Goal: Navigation & Orientation: Understand site structure

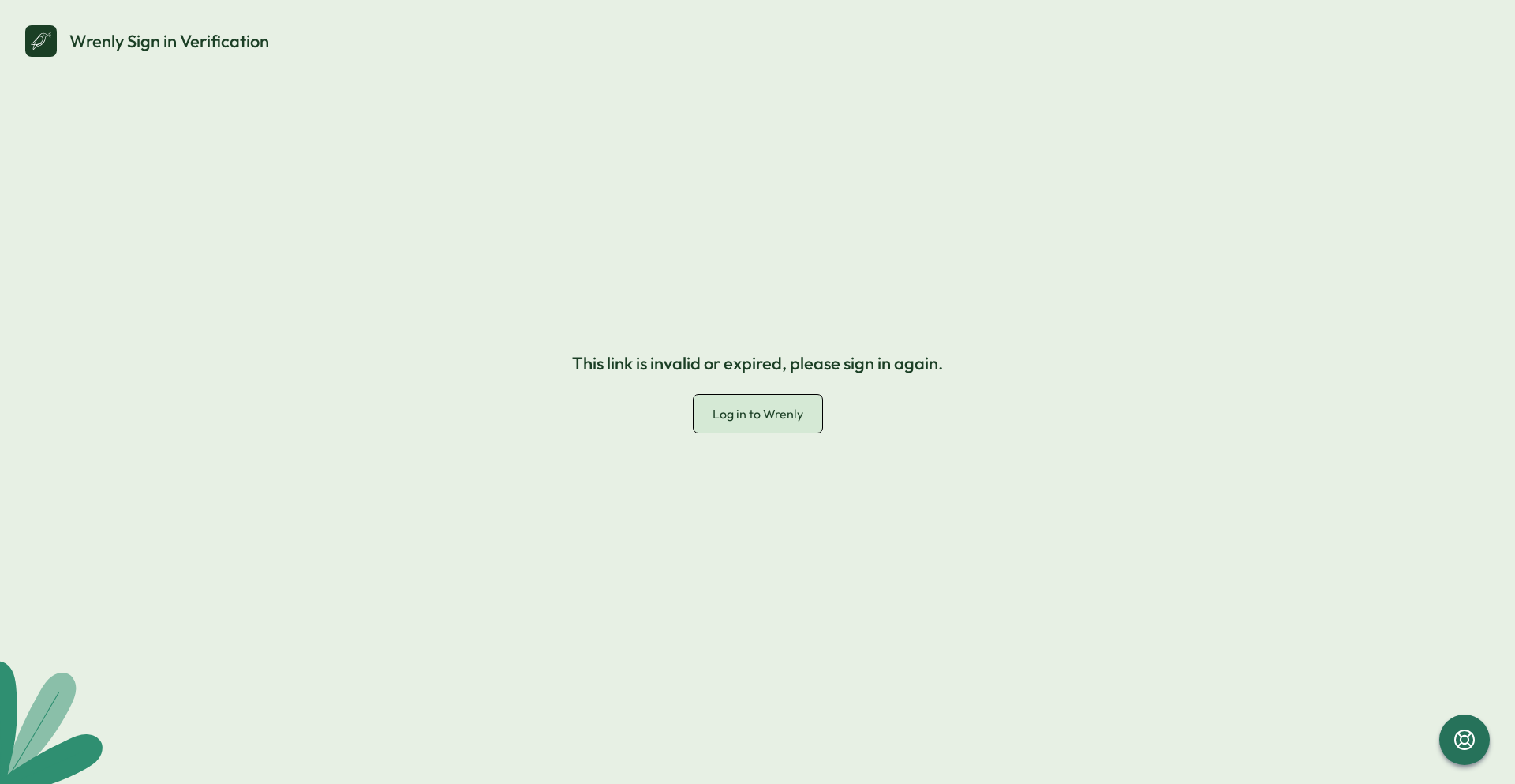
click at [762, 411] on span "Log in to Wrenly" at bounding box center [758, 413] width 91 height 16
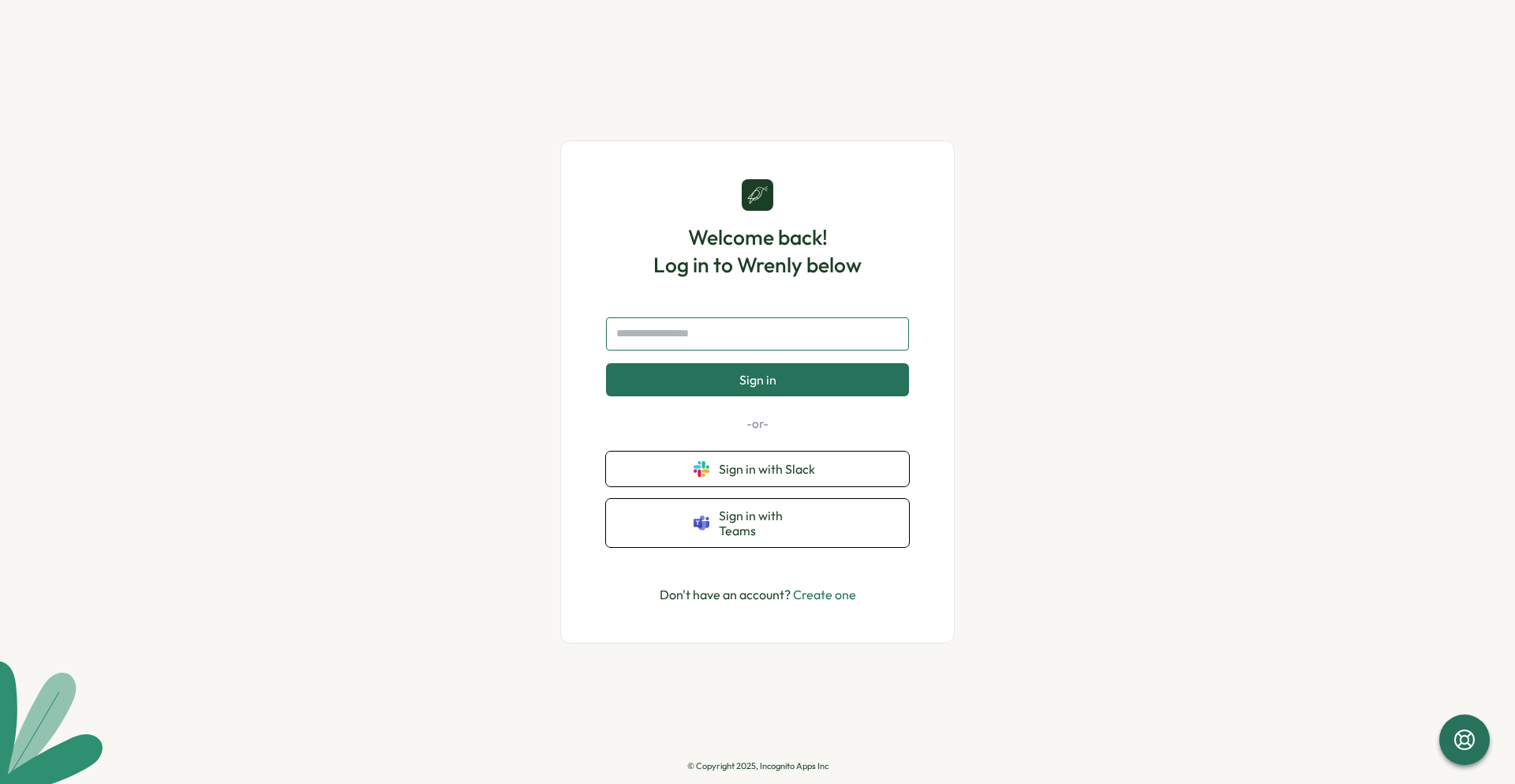
click at [708, 350] on input "text" at bounding box center [758, 333] width 303 height 33
click at [708, 346] on input "text" at bounding box center [758, 333] width 303 height 33
type input "**********"
click at [760, 378] on span "Sign in" at bounding box center [758, 380] width 37 height 14
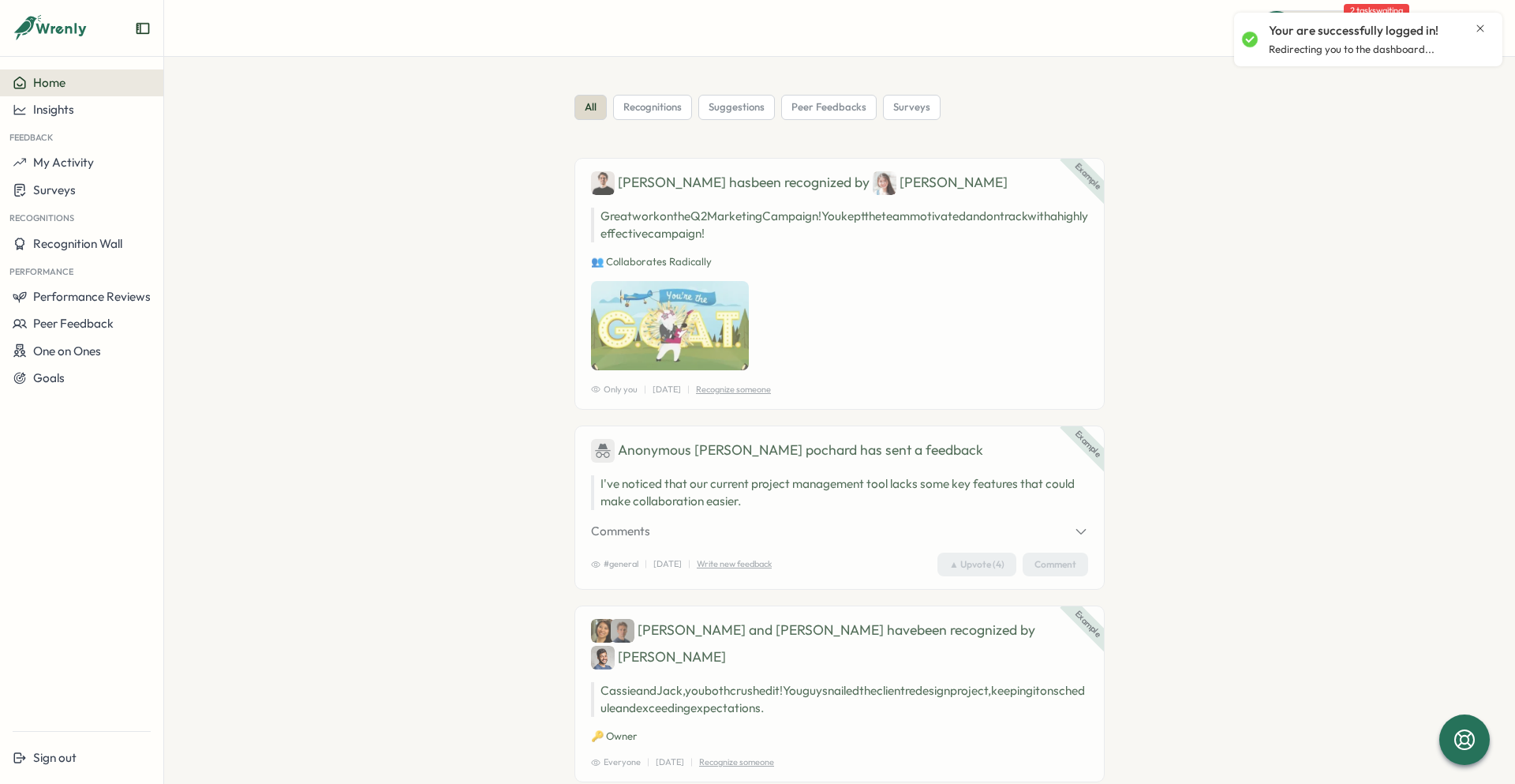
click at [1482, 29] on icon "Close notification" at bounding box center [1480, 28] width 12 height 12
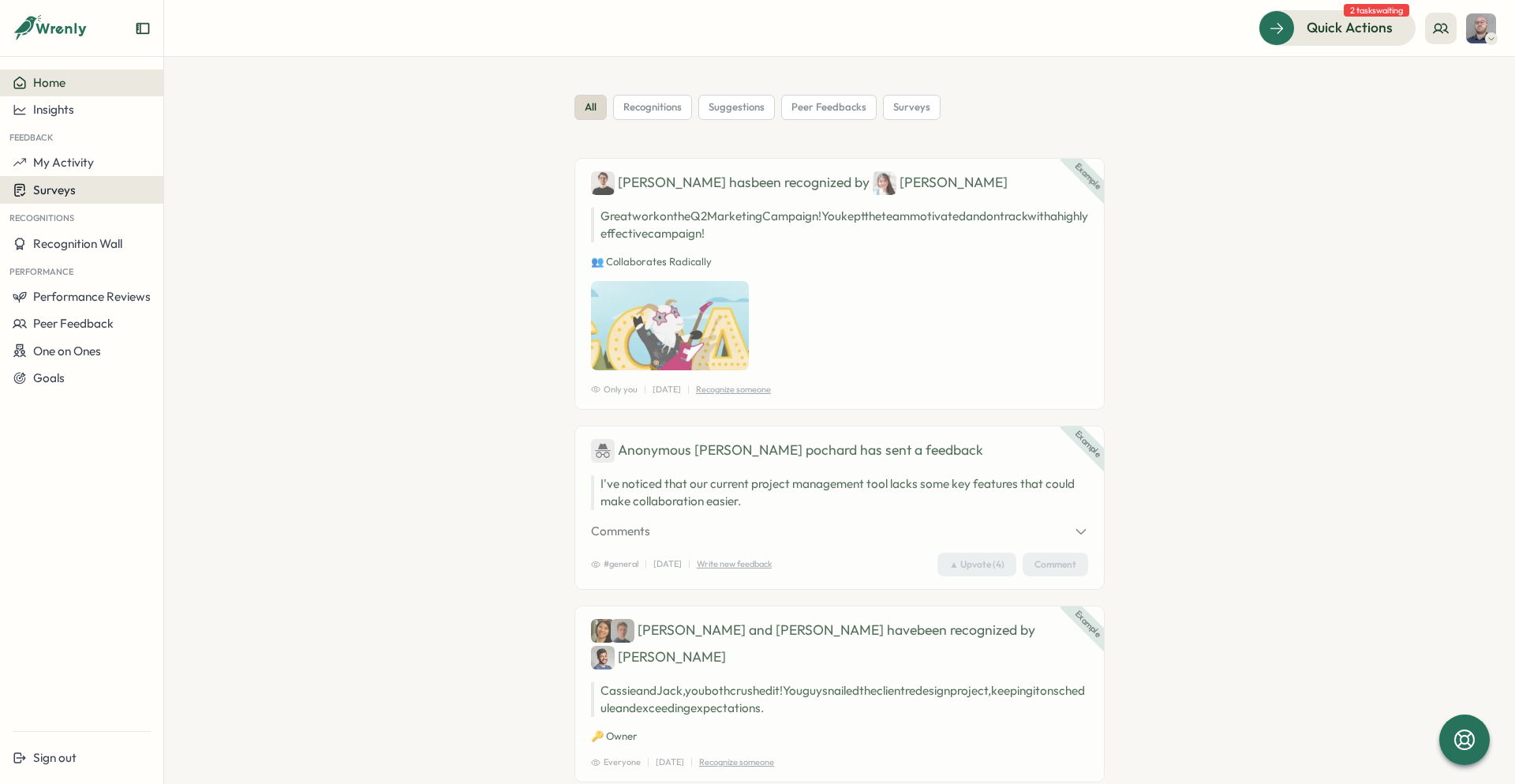
click at [61, 193] on span "Surveys" at bounding box center [54, 189] width 42 height 15
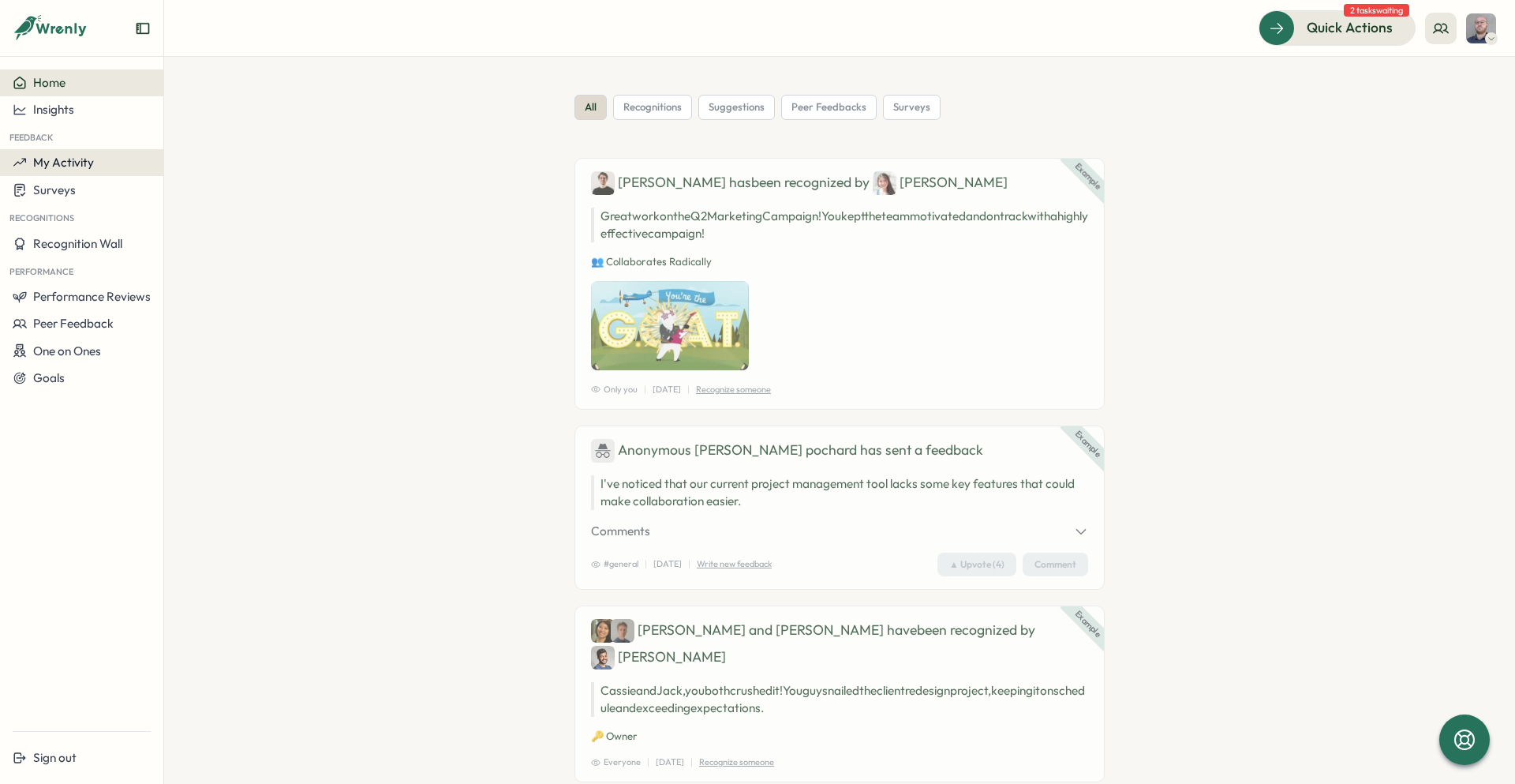
click at [60, 164] on span "My Activity" at bounding box center [63, 162] width 61 height 15
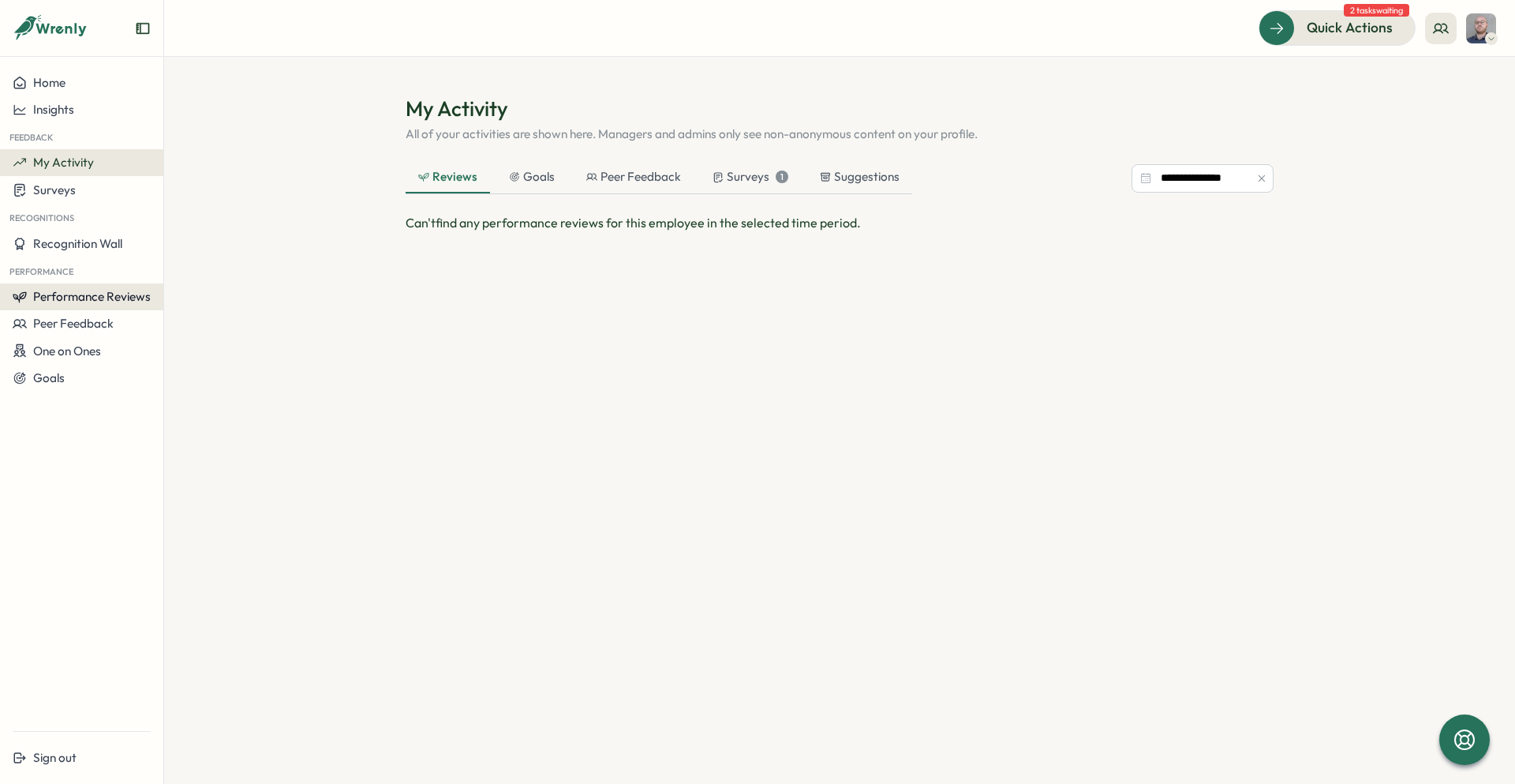
click at [67, 293] on span "Performance Reviews" at bounding box center [91, 296] width 118 height 15
click at [84, 326] on span "Peer Feedback" at bounding box center [73, 323] width 81 height 15
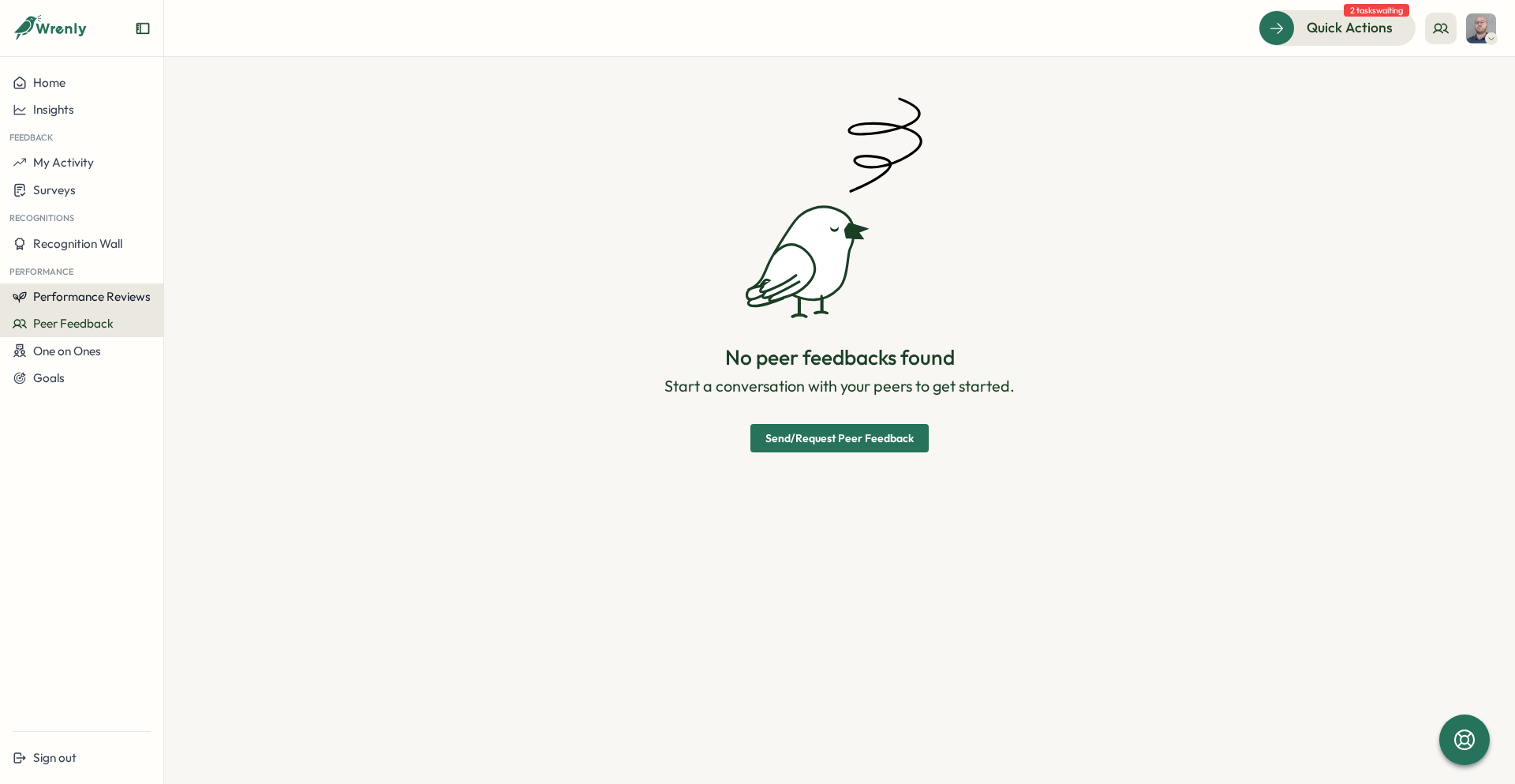
click at [85, 299] on span "Performance Reviews" at bounding box center [91, 296] width 118 height 15
drag, startPoint x: 158, startPoint y: 284, endPoint x: 172, endPoint y: 283, distance: 14.0
click at [158, 284] on div "Reviews Insights" at bounding box center [189, 296] width 84 height 81
click at [186, 281] on div "Reviews" at bounding box center [189, 282] width 44 height 18
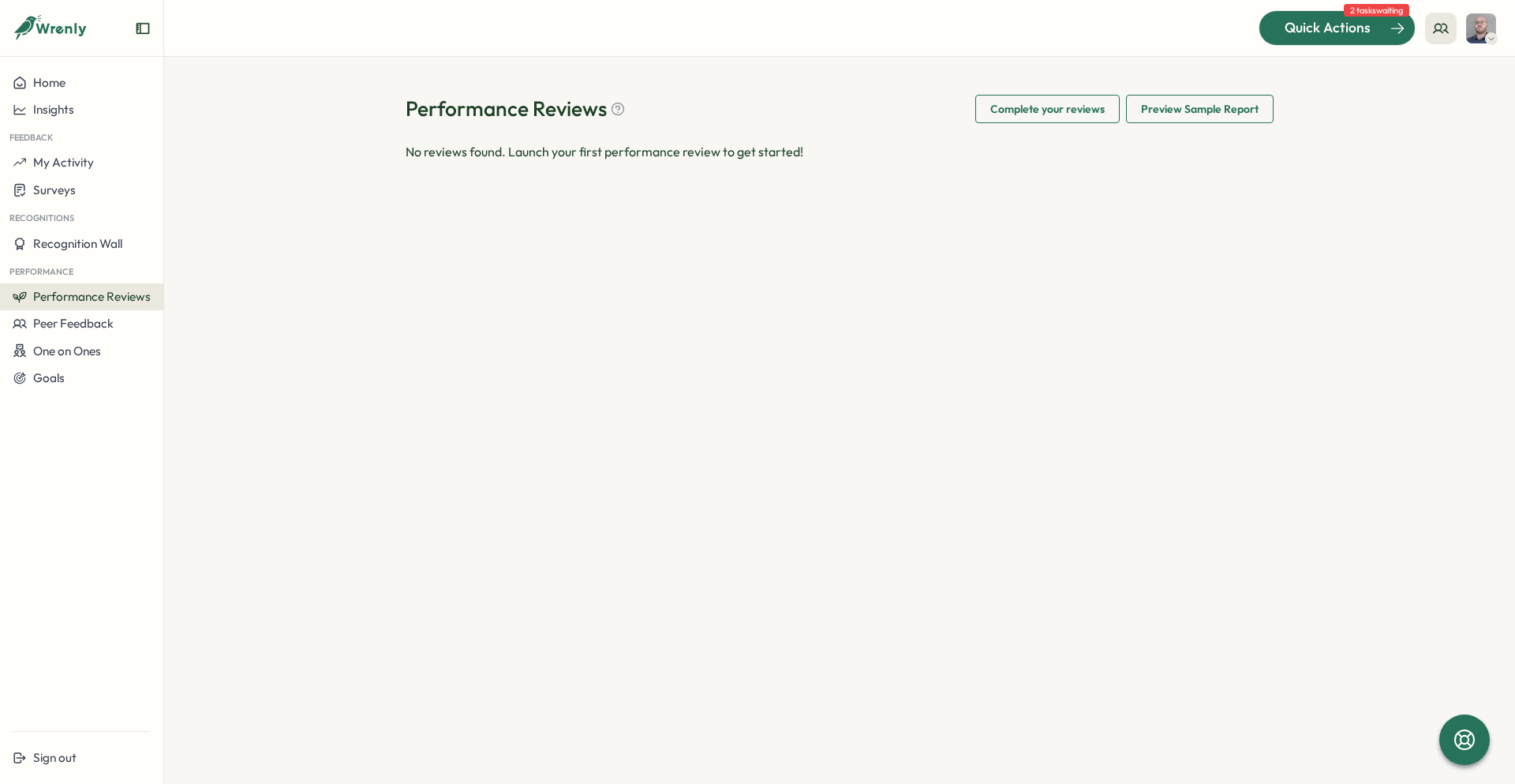
click at [1350, 26] on span "Quick Actions" at bounding box center [1327, 27] width 86 height 20
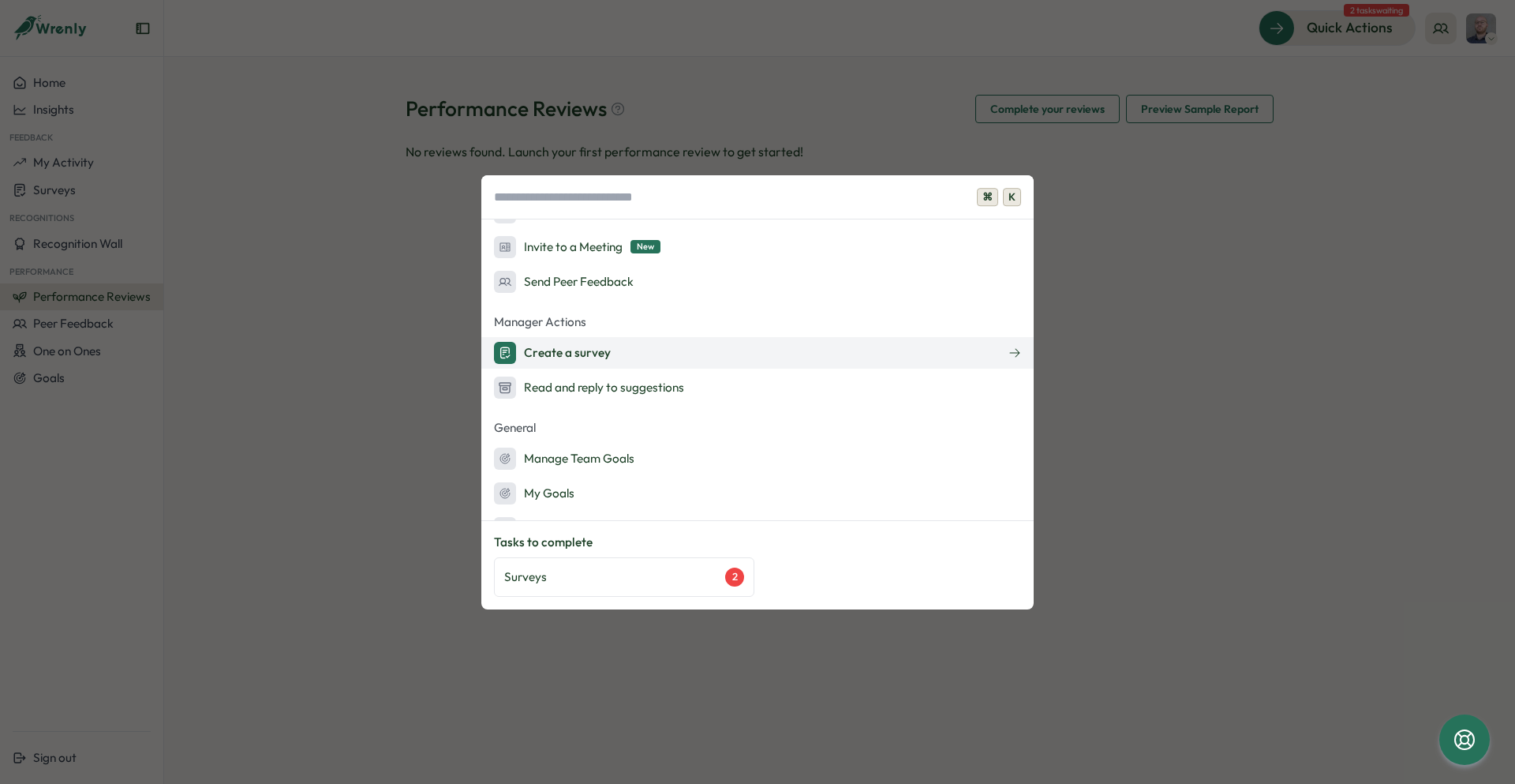
scroll to position [156, 0]
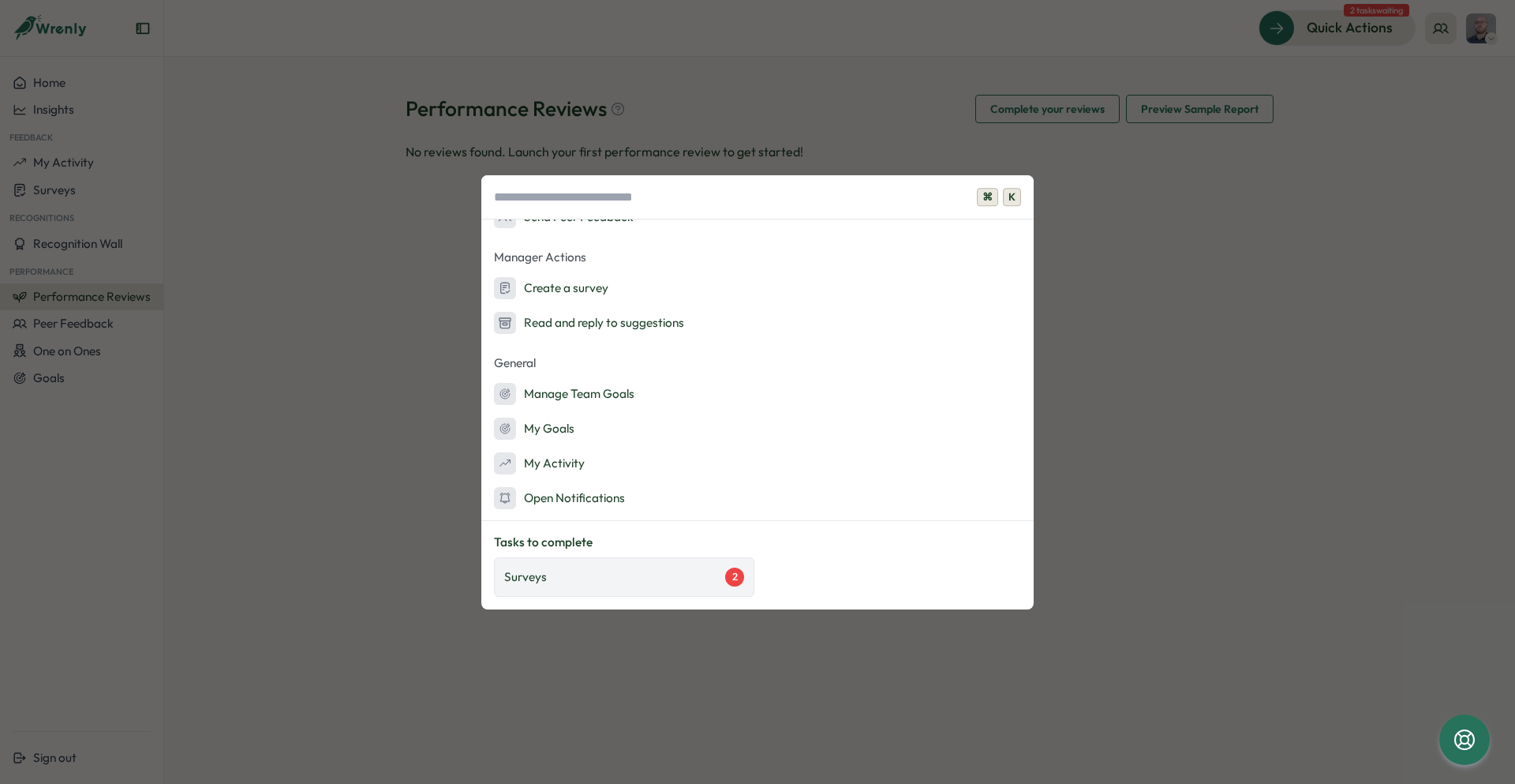
click at [658, 580] on div "Surveys 2" at bounding box center [624, 576] width 240 height 19
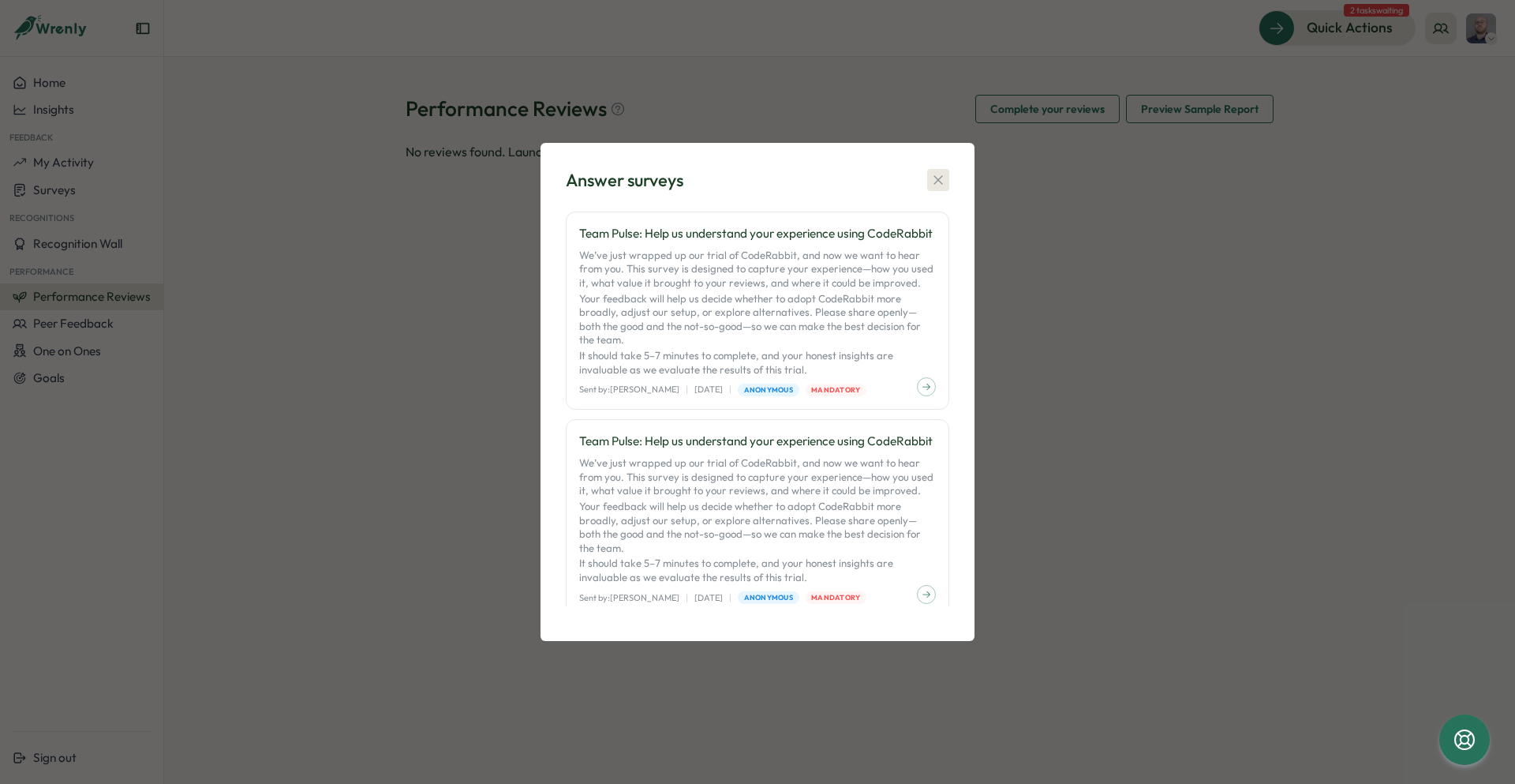
click at [944, 177] on button "button" at bounding box center [938, 180] width 22 height 22
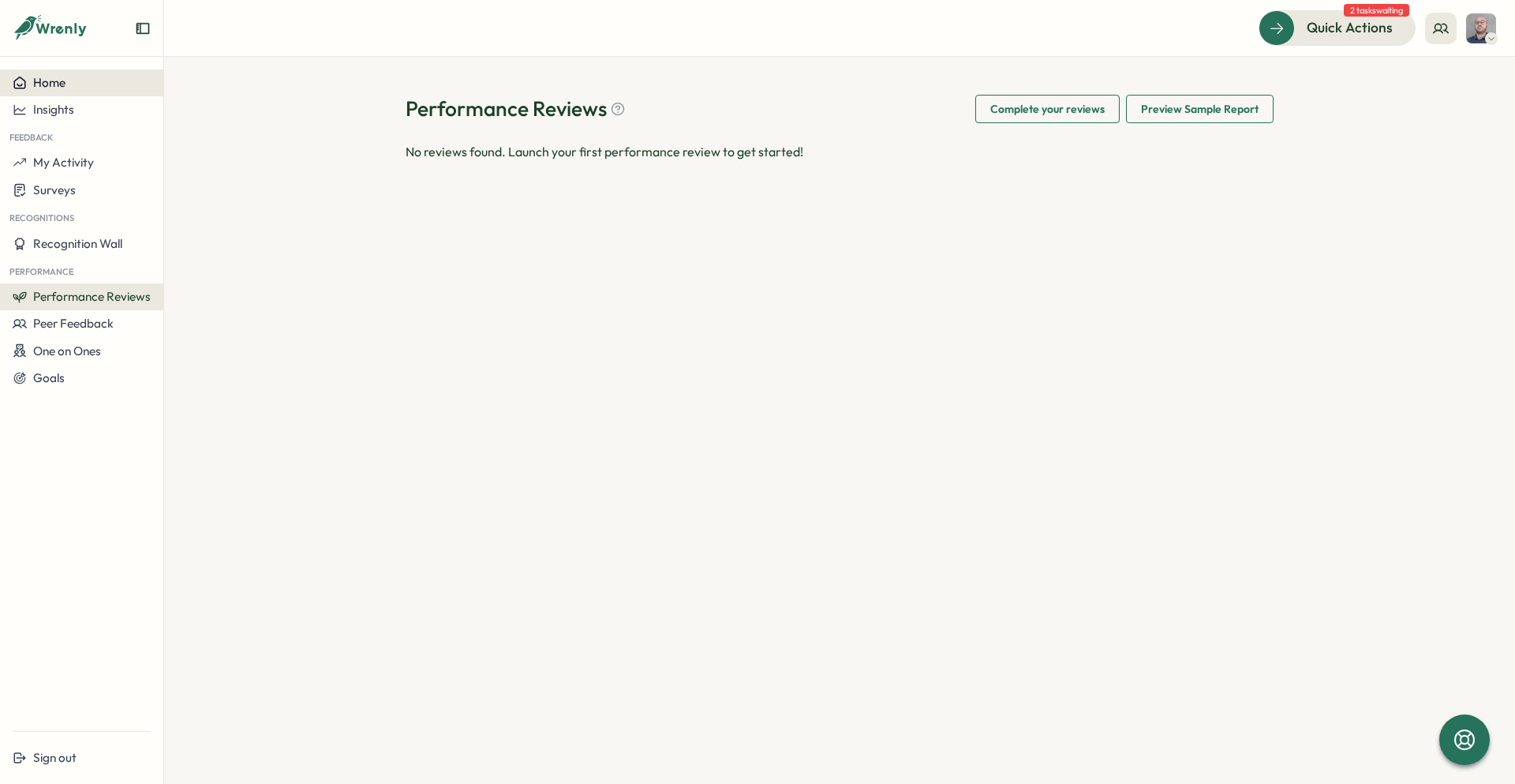
click at [78, 79] on div "Home" at bounding box center [81, 83] width 138 height 14
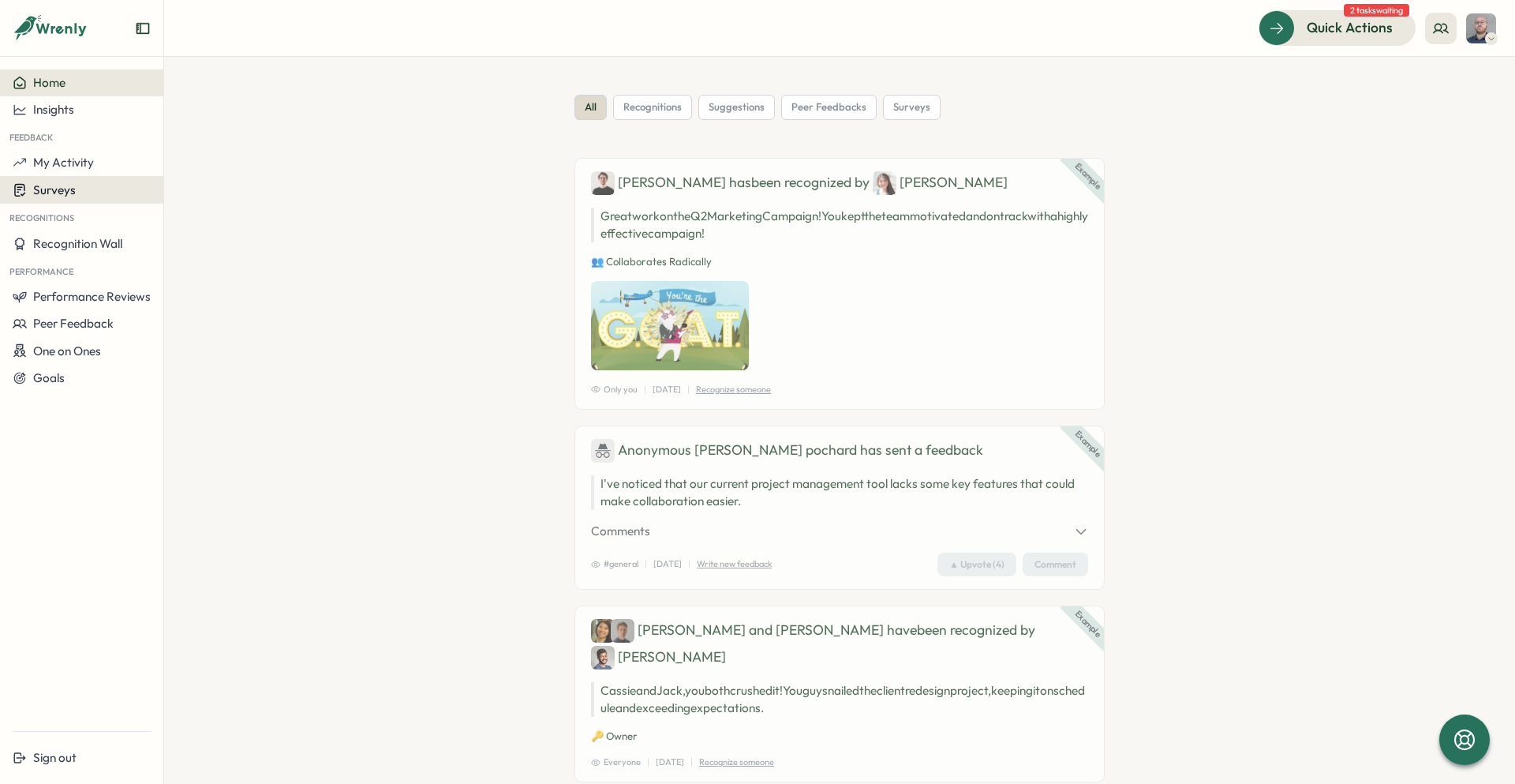
click at [65, 189] on span "Surveys" at bounding box center [54, 189] width 42 height 15
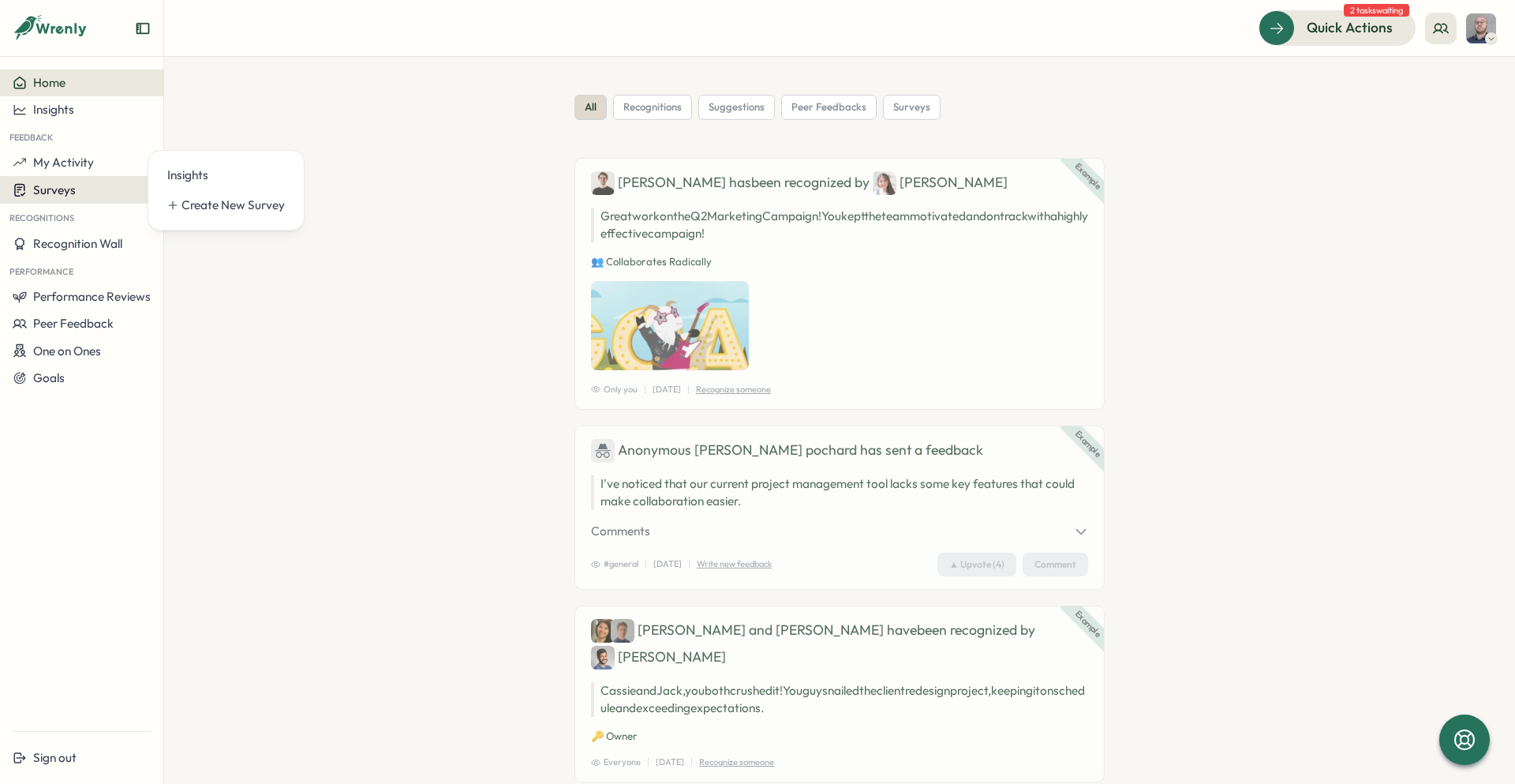
click at [65, 188] on span "Surveys" at bounding box center [54, 189] width 42 height 15
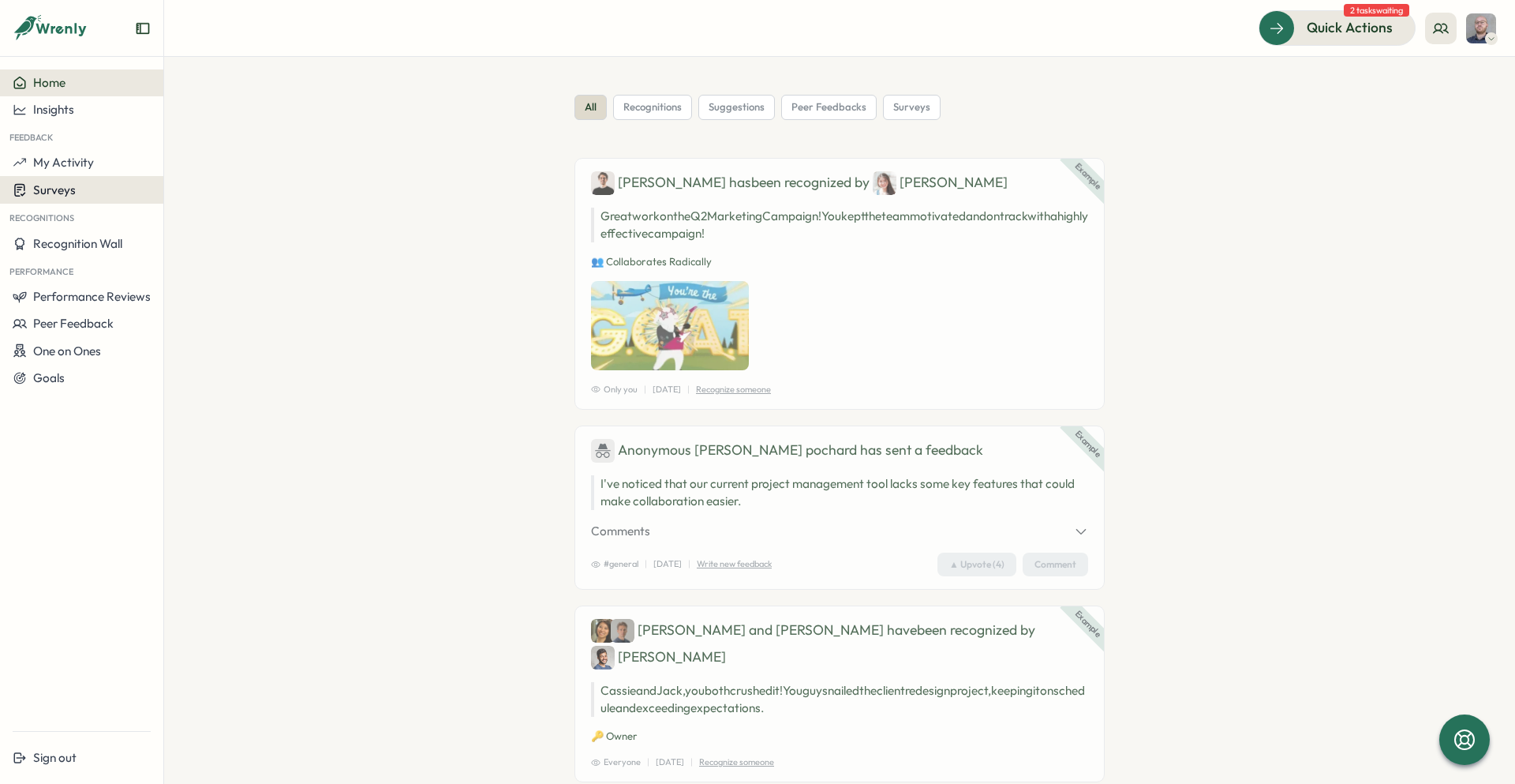
click at [69, 188] on span "Surveys" at bounding box center [54, 189] width 42 height 15
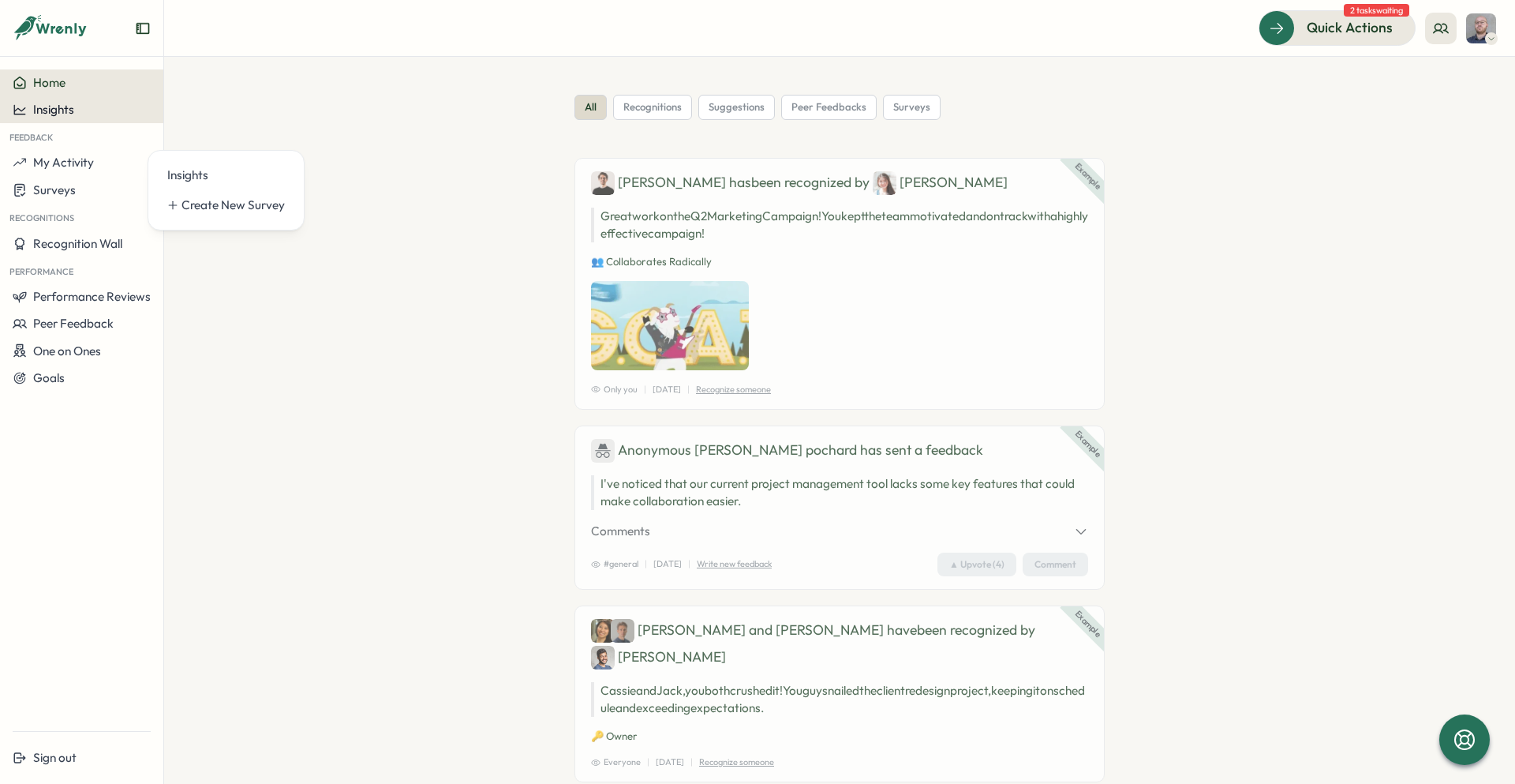
click at [65, 115] on span "Insights" at bounding box center [53, 109] width 41 height 15
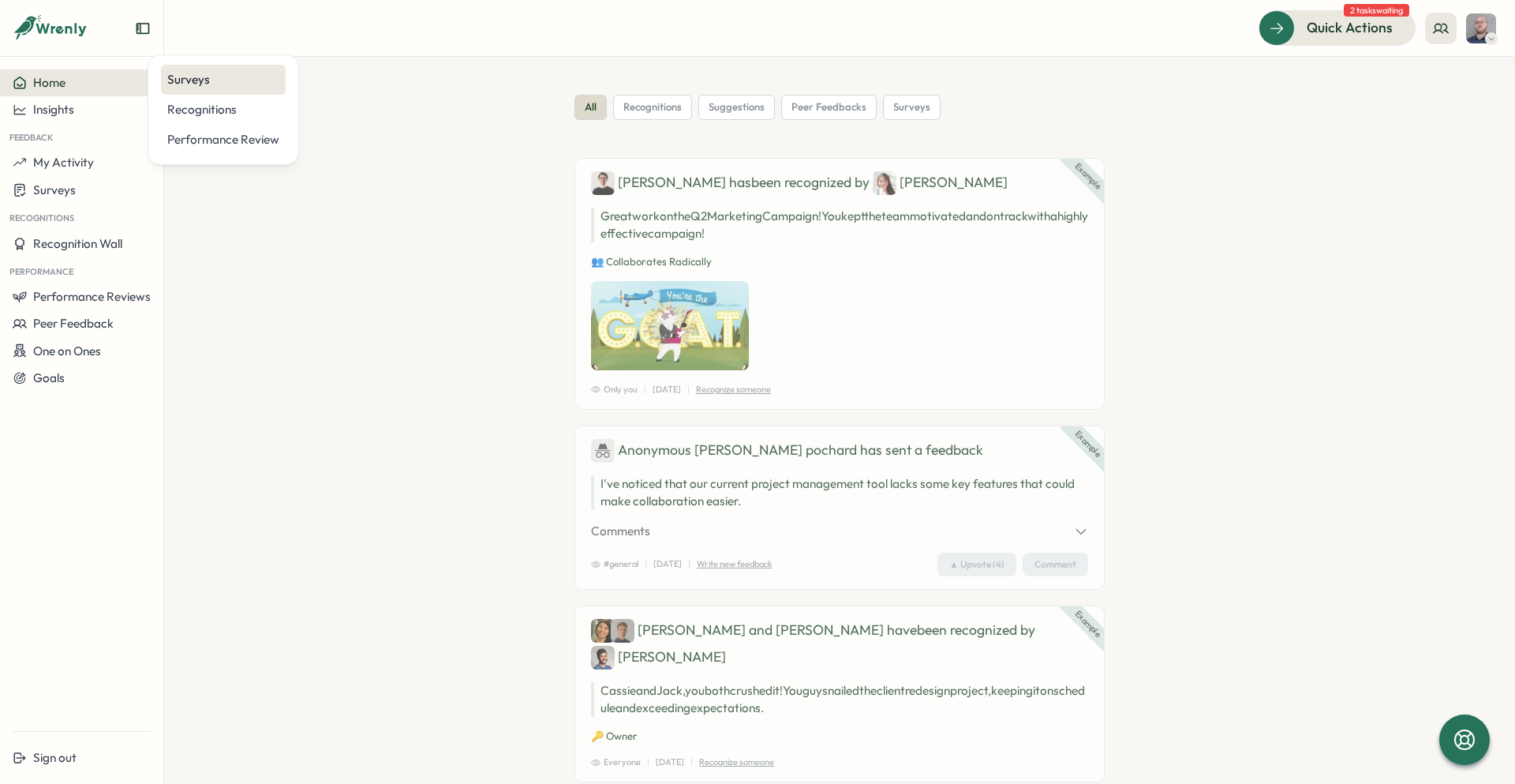
click at [204, 81] on div "Surveys" at bounding box center [223, 80] width 112 height 18
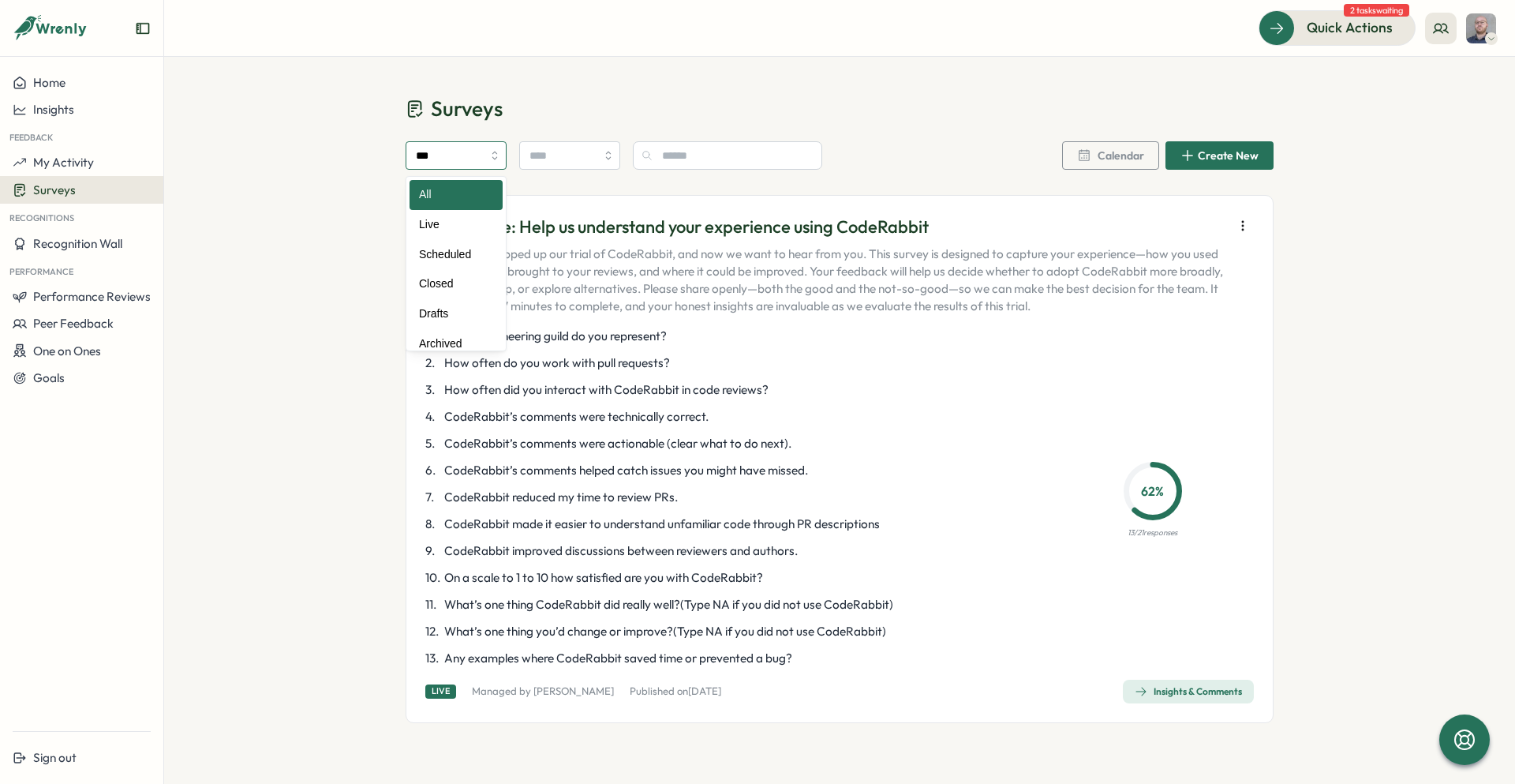
click at [480, 169] on input "***" at bounding box center [456, 156] width 101 height 28
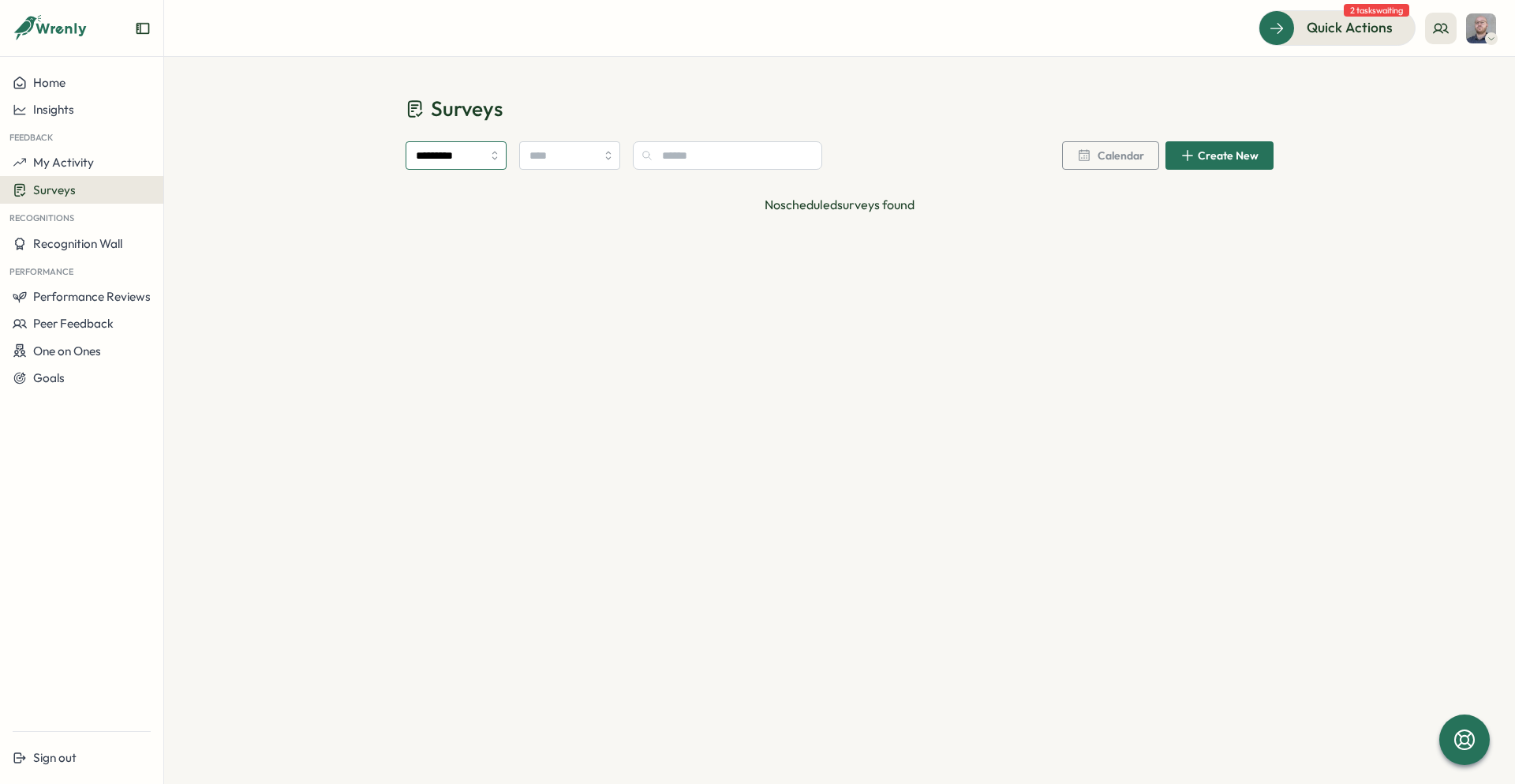
click at [451, 157] on input "*********" at bounding box center [456, 156] width 101 height 28
type input "***"
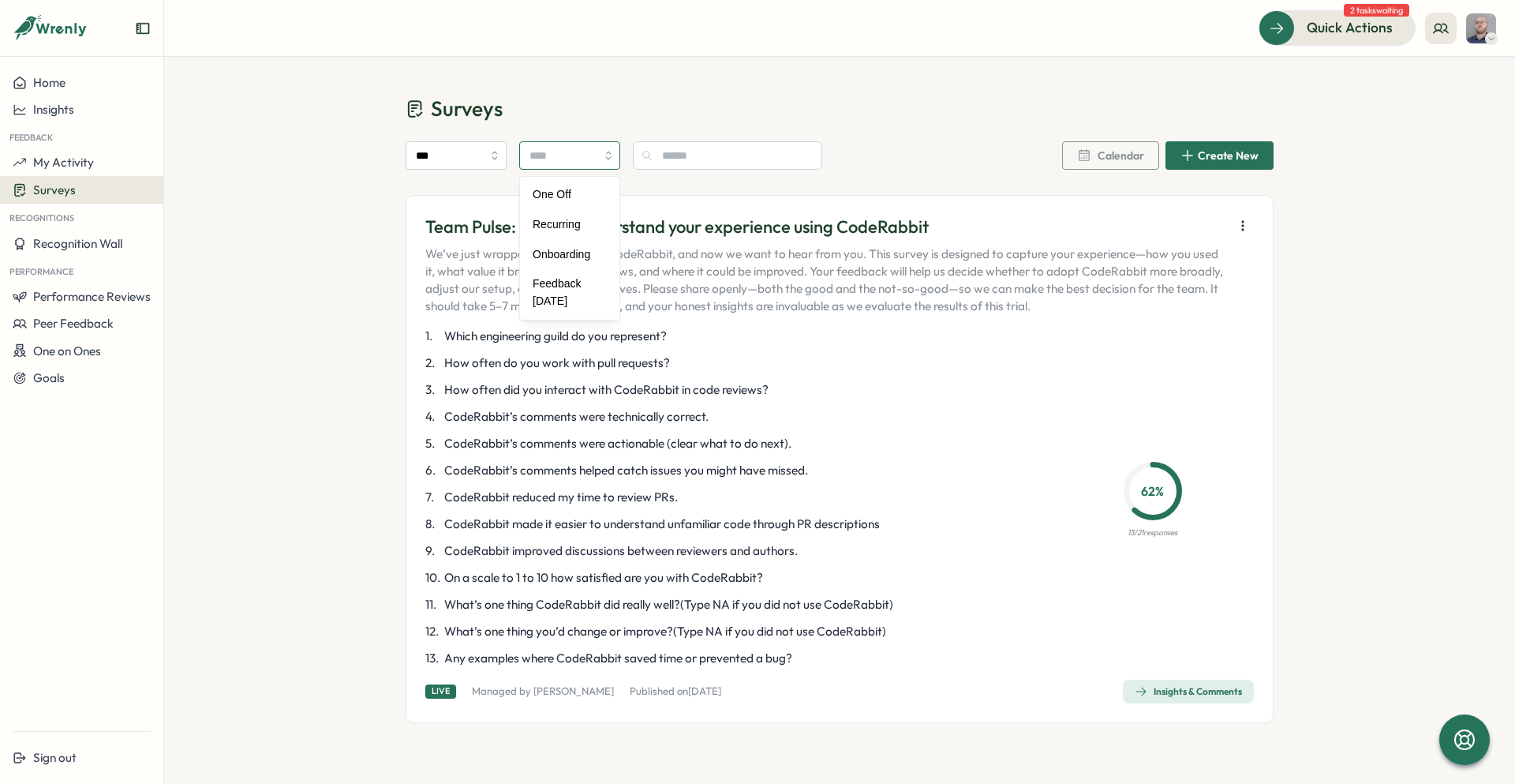
click at [564, 164] on input "search" at bounding box center [570, 156] width 101 height 28
click at [595, 91] on div "Surveys *** One Off Recurring Onboarding Feedback Friday Calendar Create New Te…" at bounding box center [839, 408] width 1351 height 703
click at [1488, 34] on icon at bounding box center [1491, 39] width 8 height 12
click at [1469, 104] on div "My Activity" at bounding box center [1455, 107] width 78 height 18
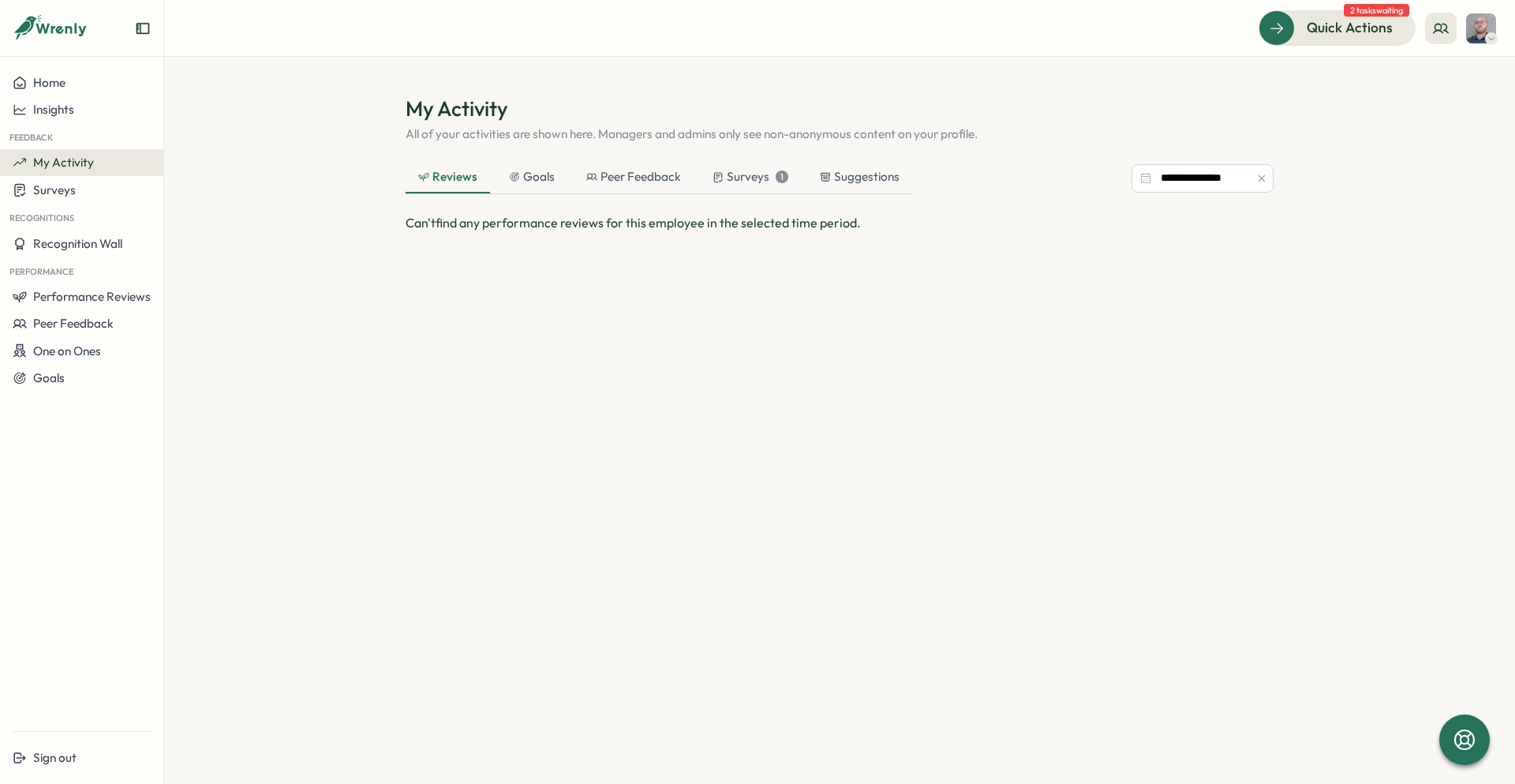
click at [143, 28] on icon "Expand sidebar" at bounding box center [142, 28] width 16 height 16
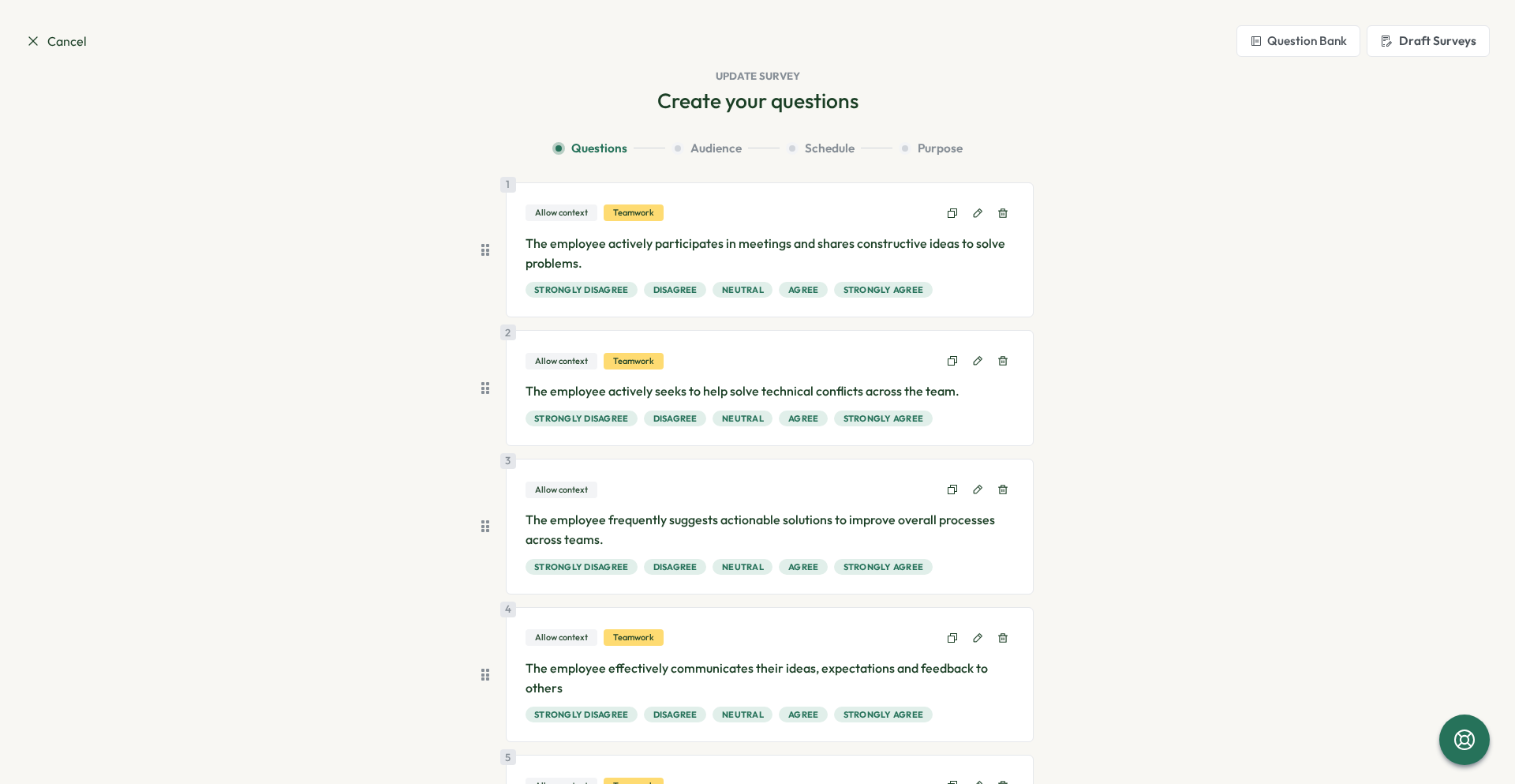
click at [62, 41] on span "Cancel" at bounding box center [57, 42] width 62 height 19
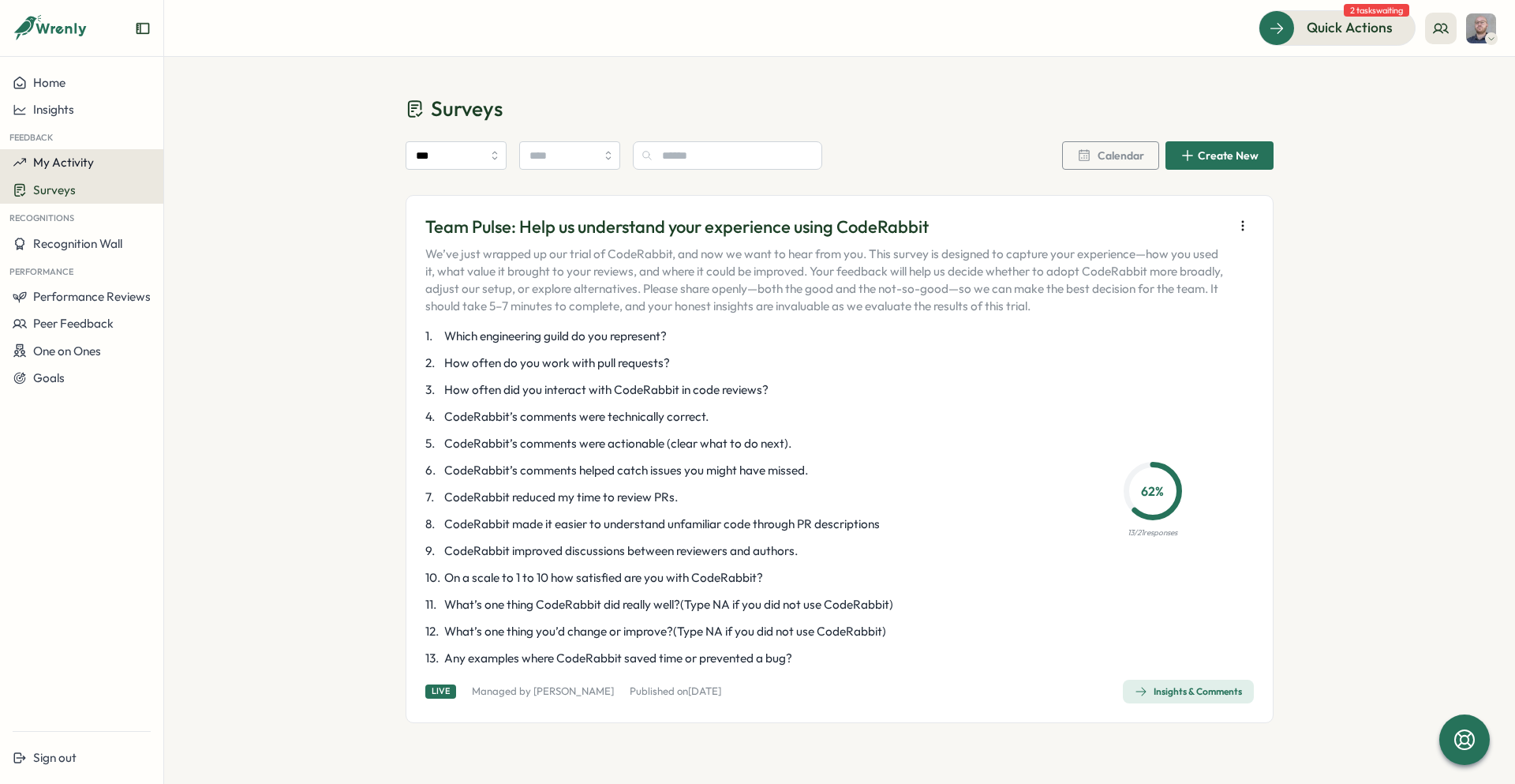
click at [76, 165] on span "My Activity" at bounding box center [63, 162] width 61 height 15
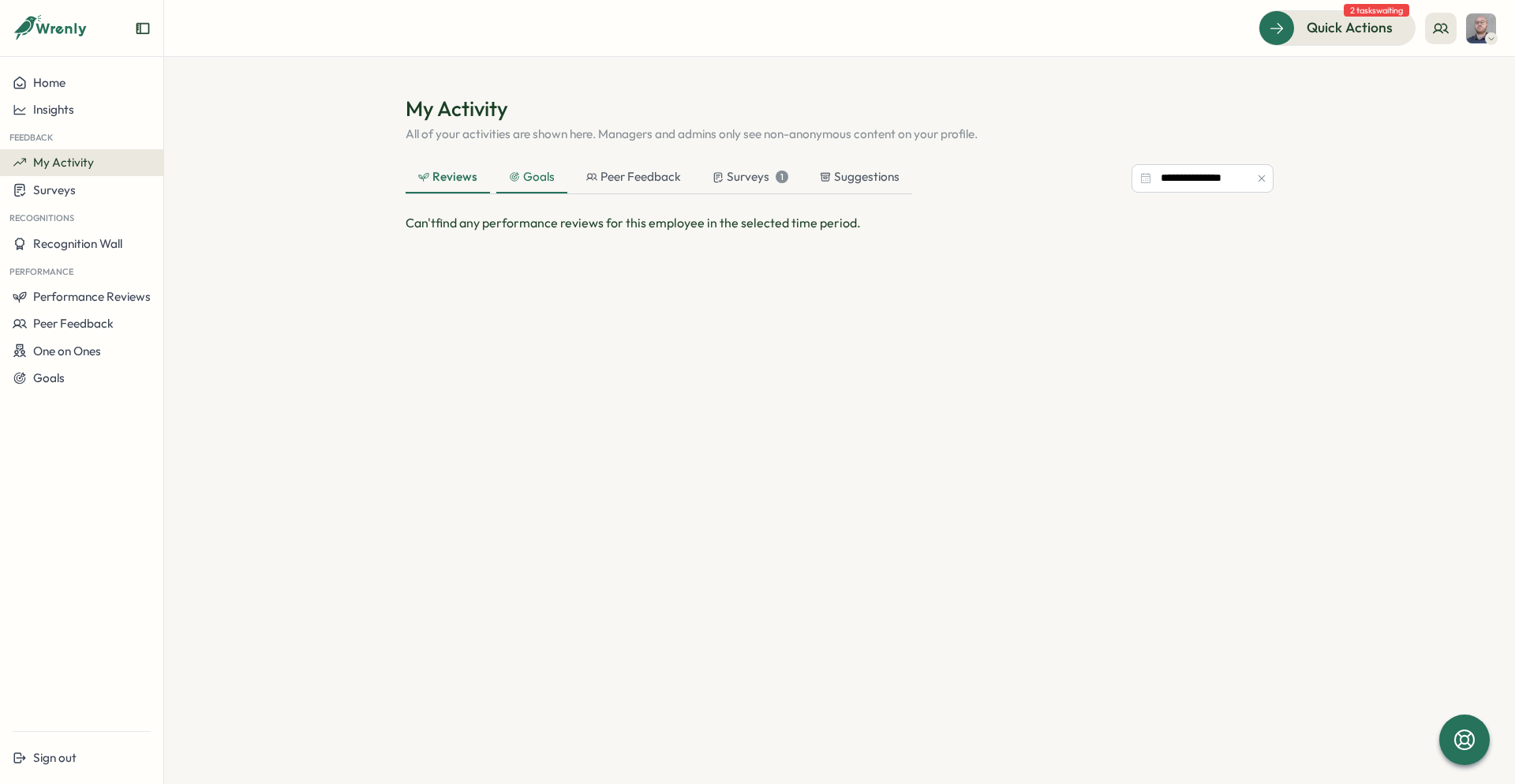
click at [529, 179] on div "Goals" at bounding box center [532, 177] width 46 height 18
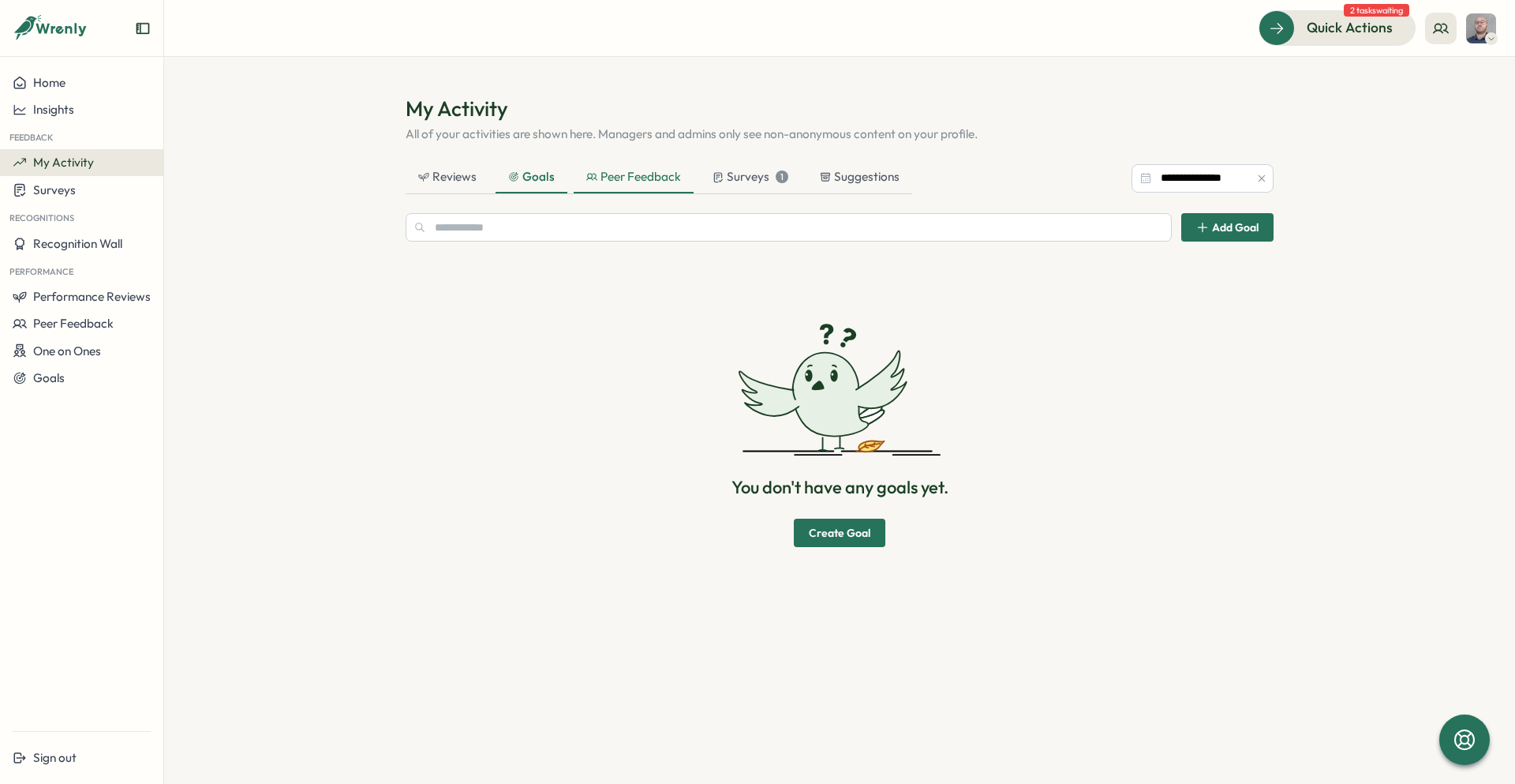
click at [605, 171] on div "Peer Feedback" at bounding box center [634, 177] width 95 height 18
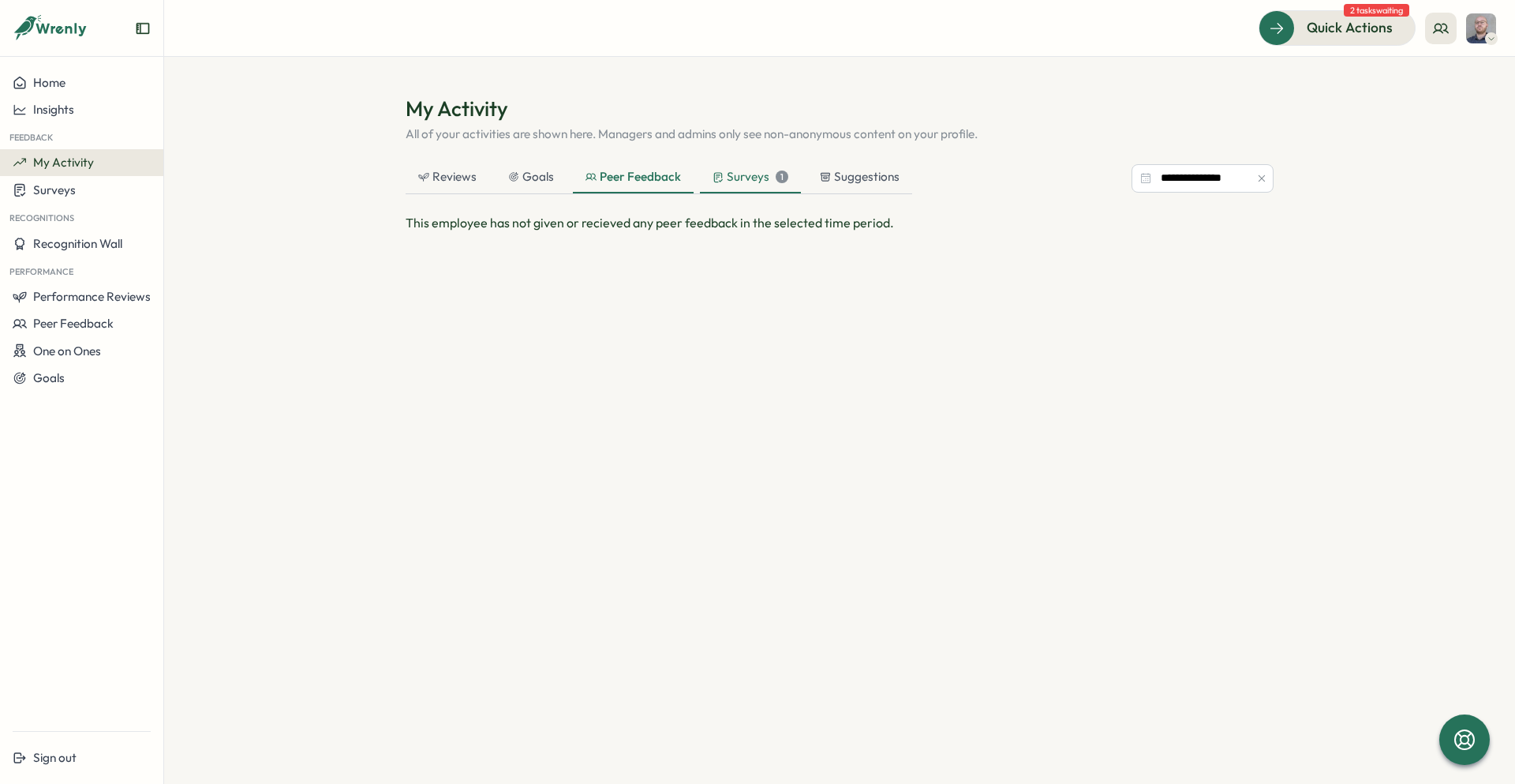
click at [733, 176] on div "Surveys 1" at bounding box center [750, 177] width 76 height 18
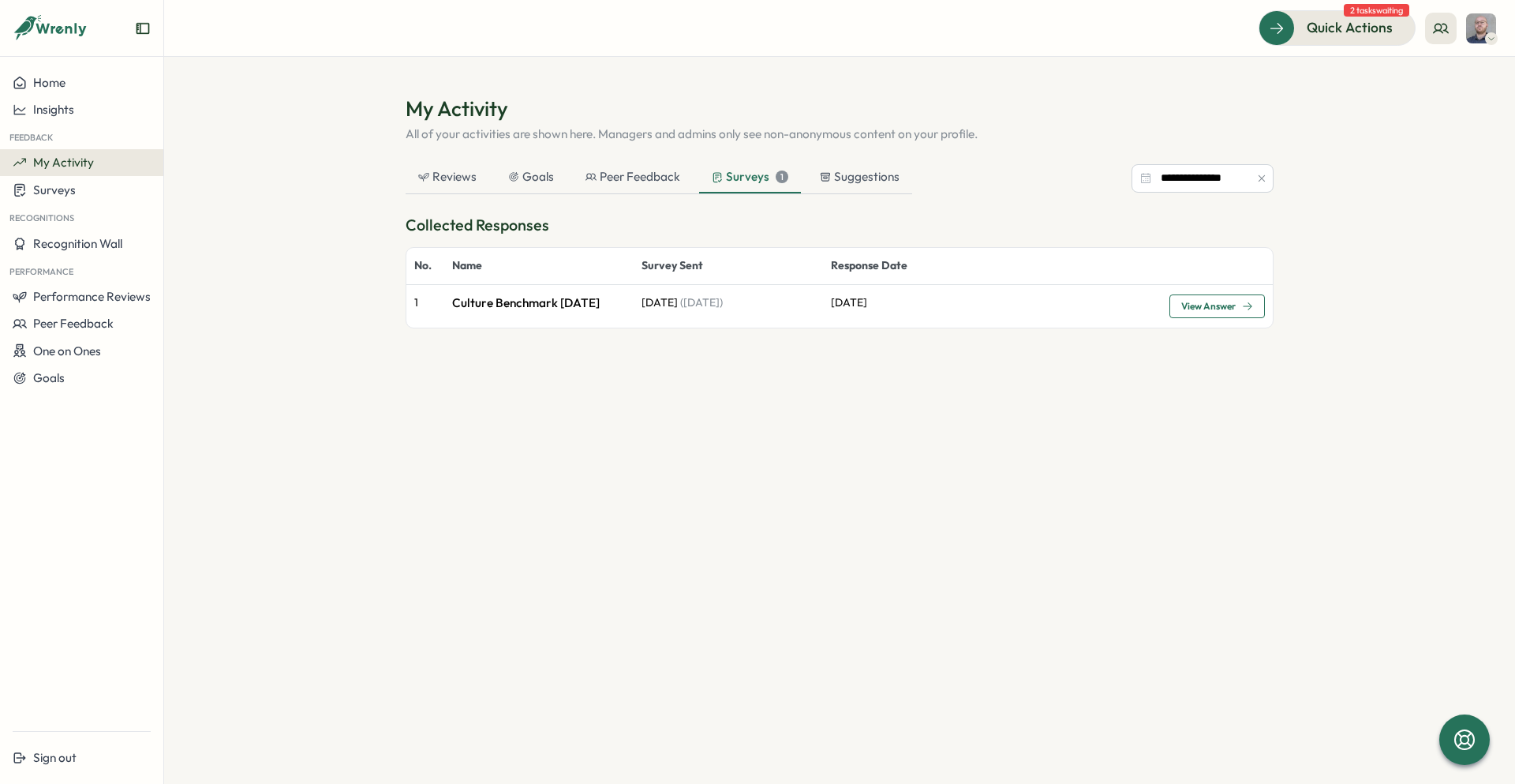
click at [1227, 308] on span "View Answer" at bounding box center [1209, 306] width 55 height 10
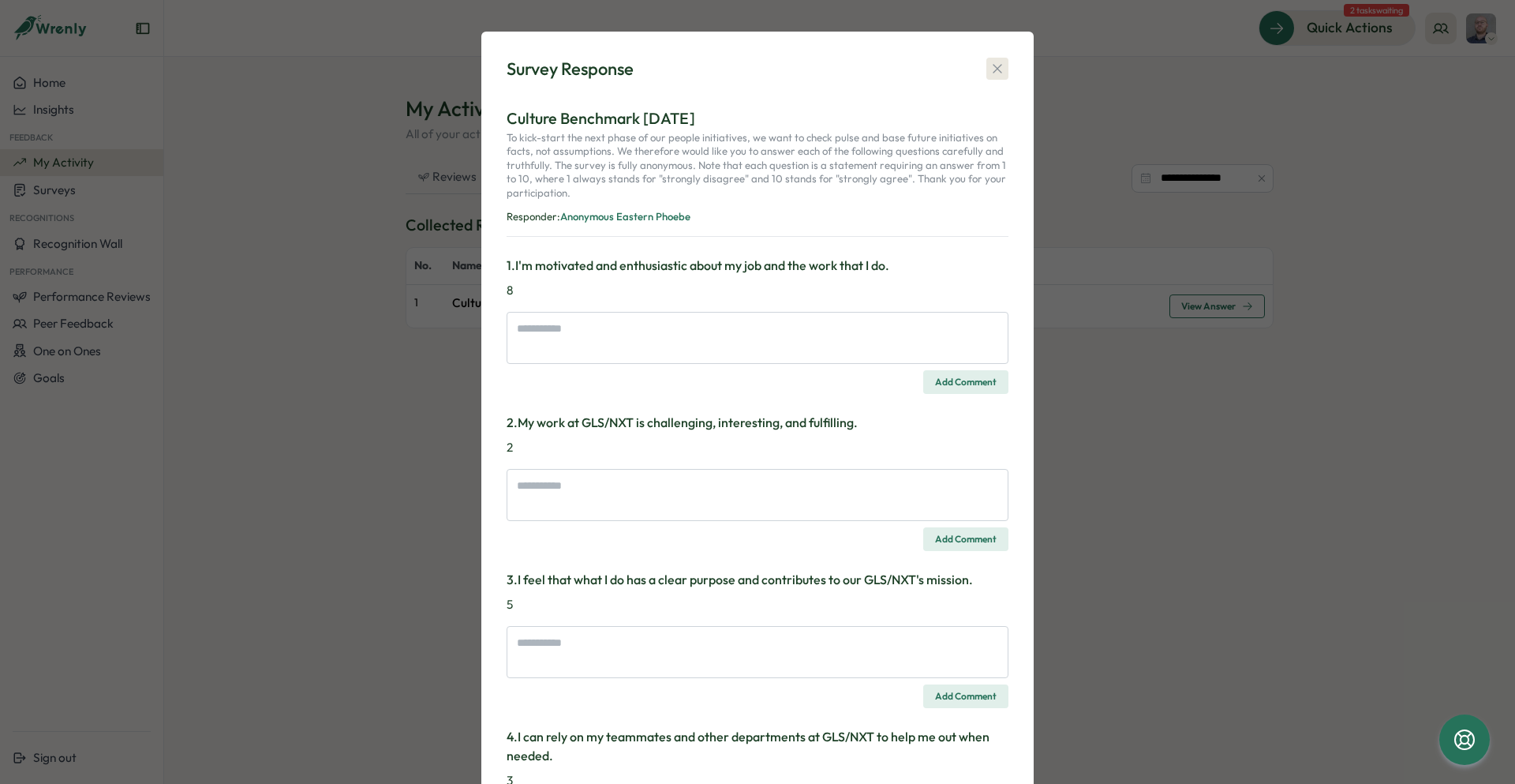
click at [998, 62] on icon "button" at bounding box center [997, 69] width 16 height 16
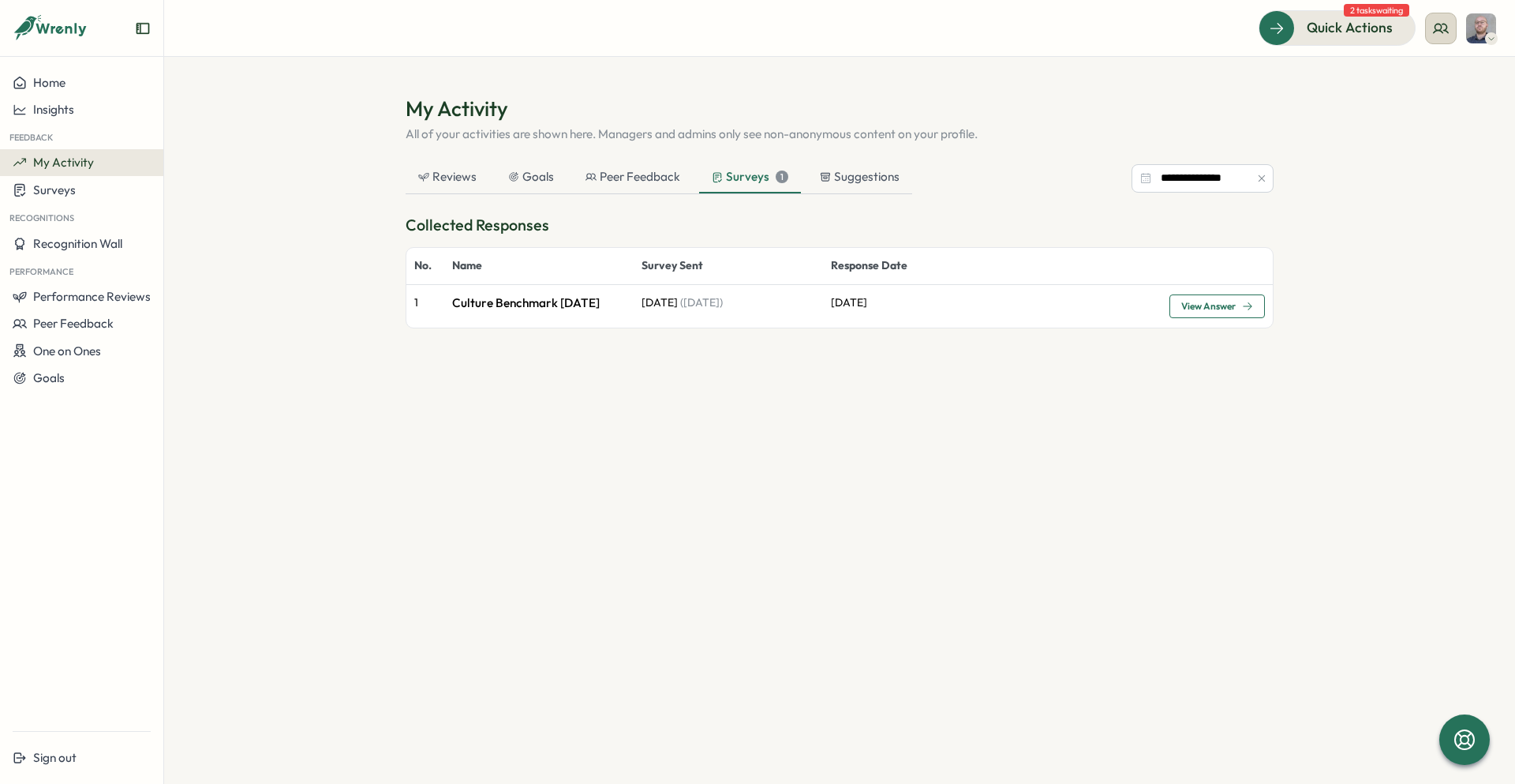
click at [1455, 27] on button at bounding box center [1442, 28] width 32 height 32
click at [1454, 73] on div "My Team" at bounding box center [1442, 78] width 99 height 18
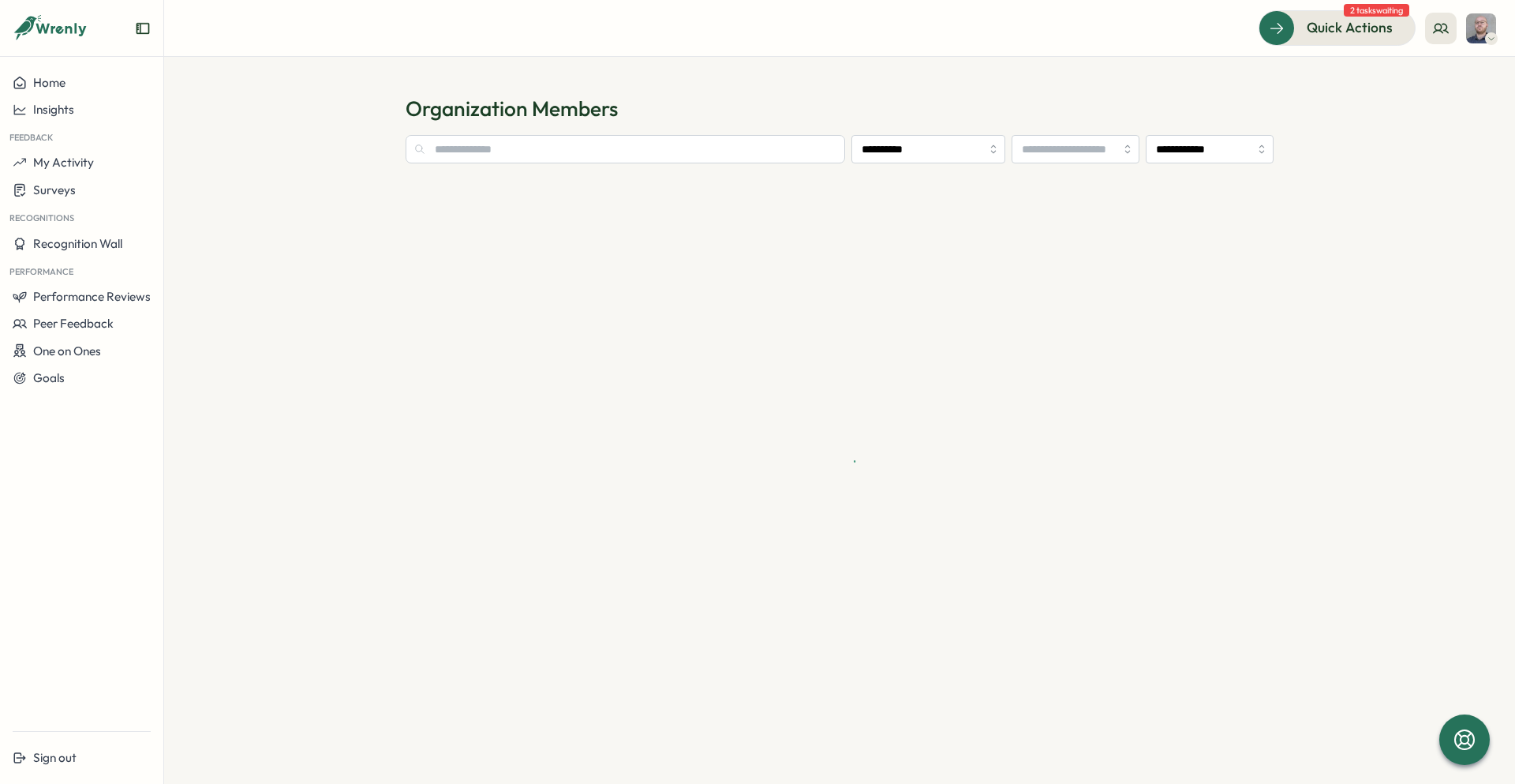
type input "**********"
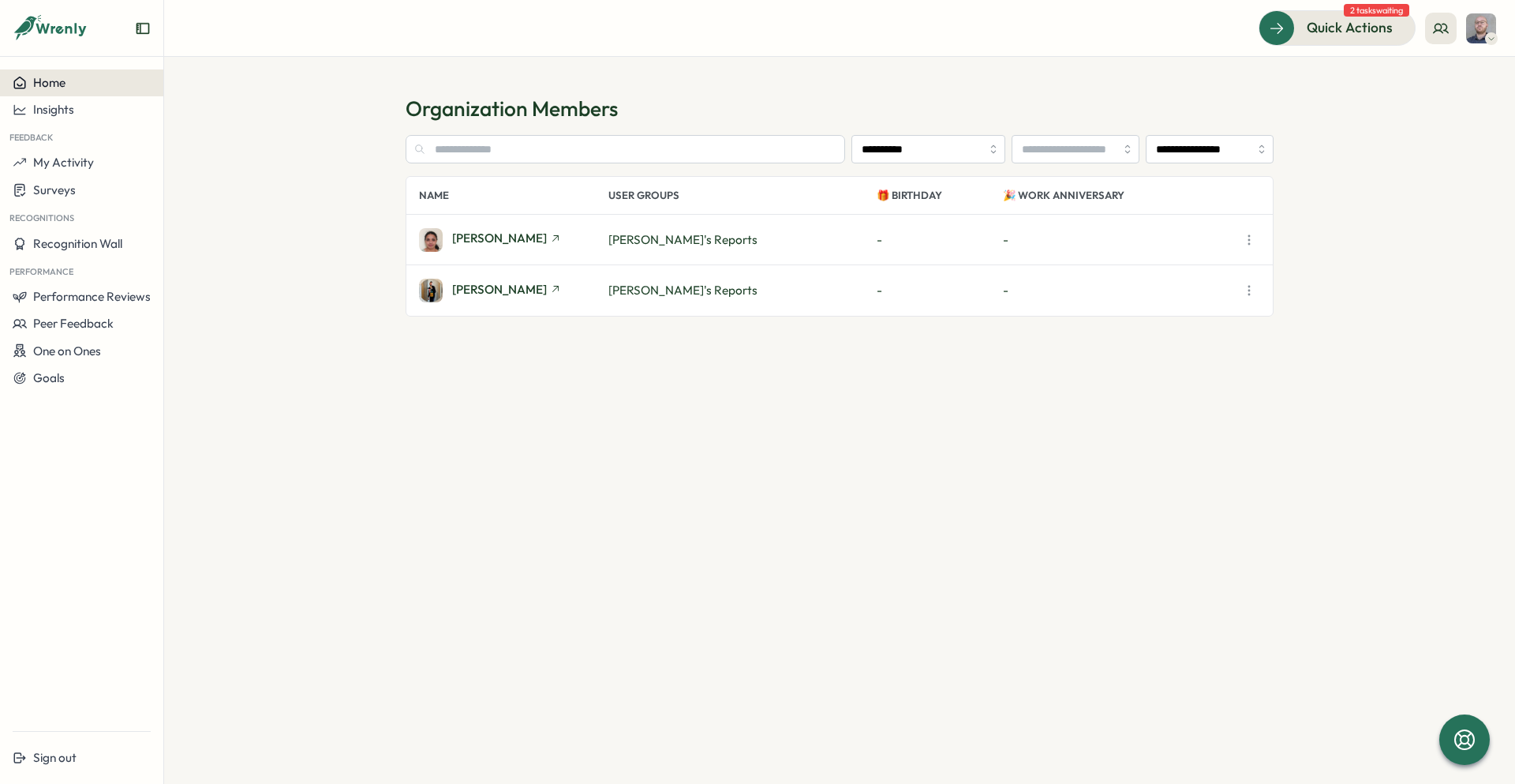
click at [30, 74] on button "Home" at bounding box center [81, 82] width 164 height 27
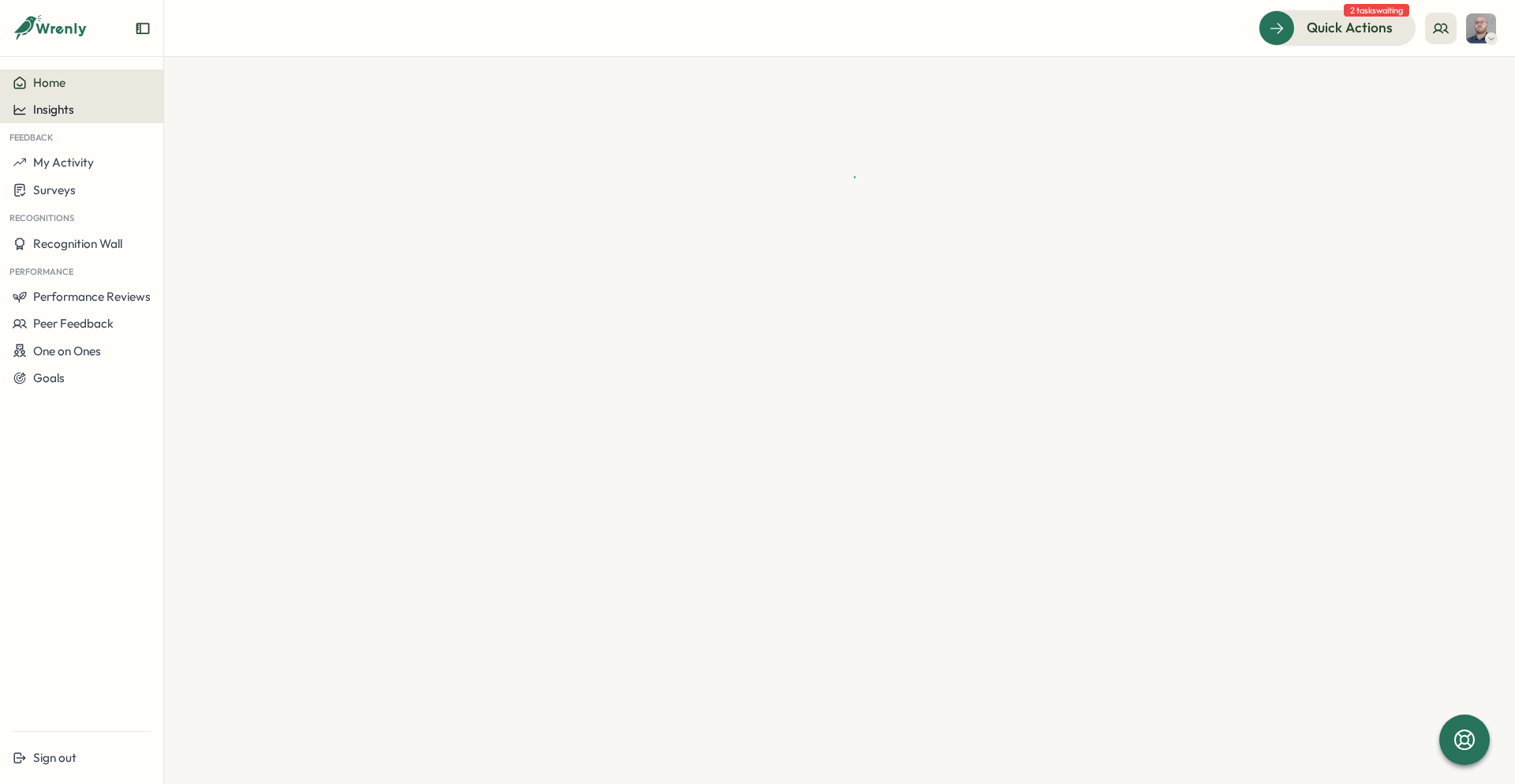
click at [58, 108] on span "Insights" at bounding box center [53, 109] width 41 height 15
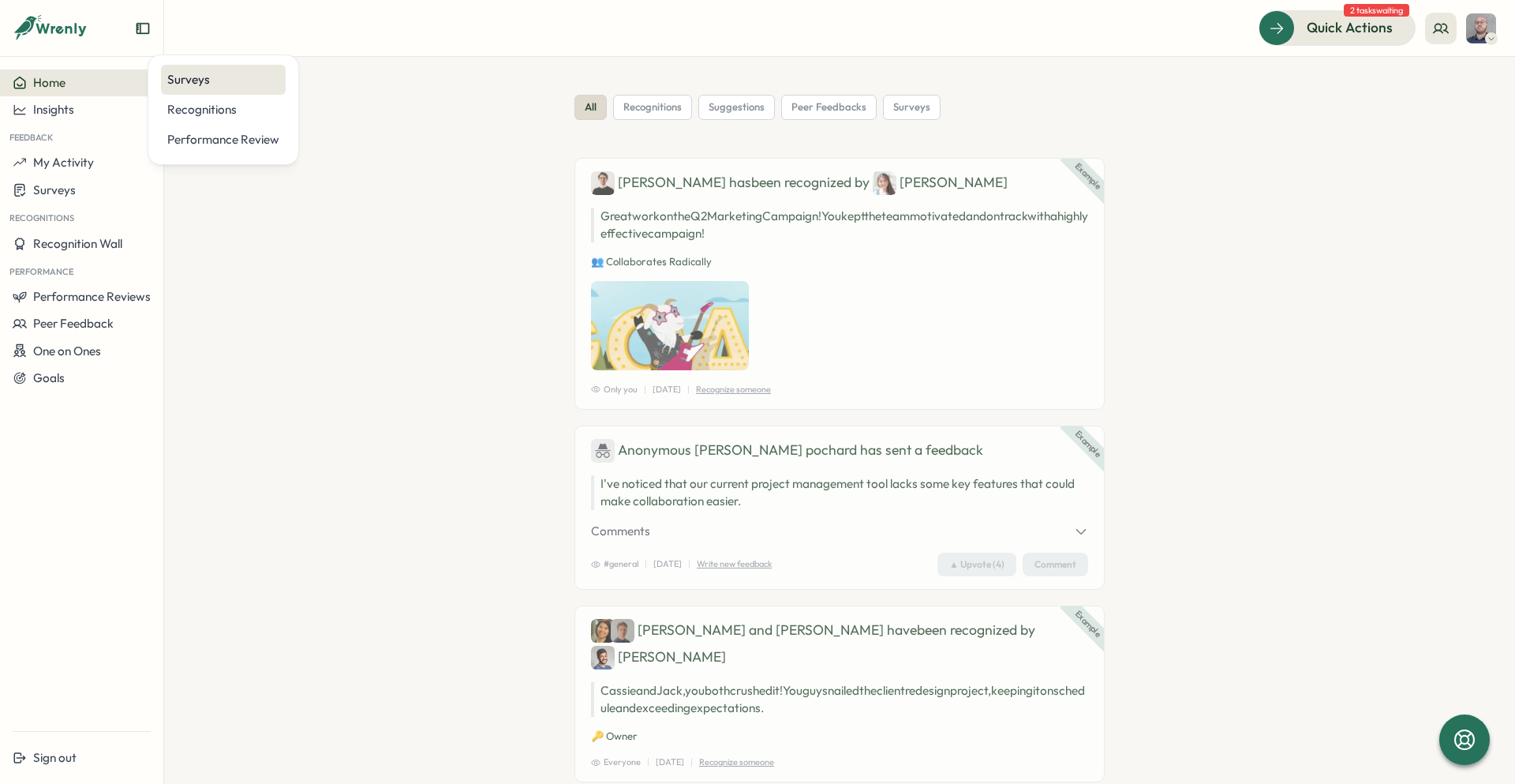
click at [200, 85] on div "Surveys" at bounding box center [223, 80] width 112 height 18
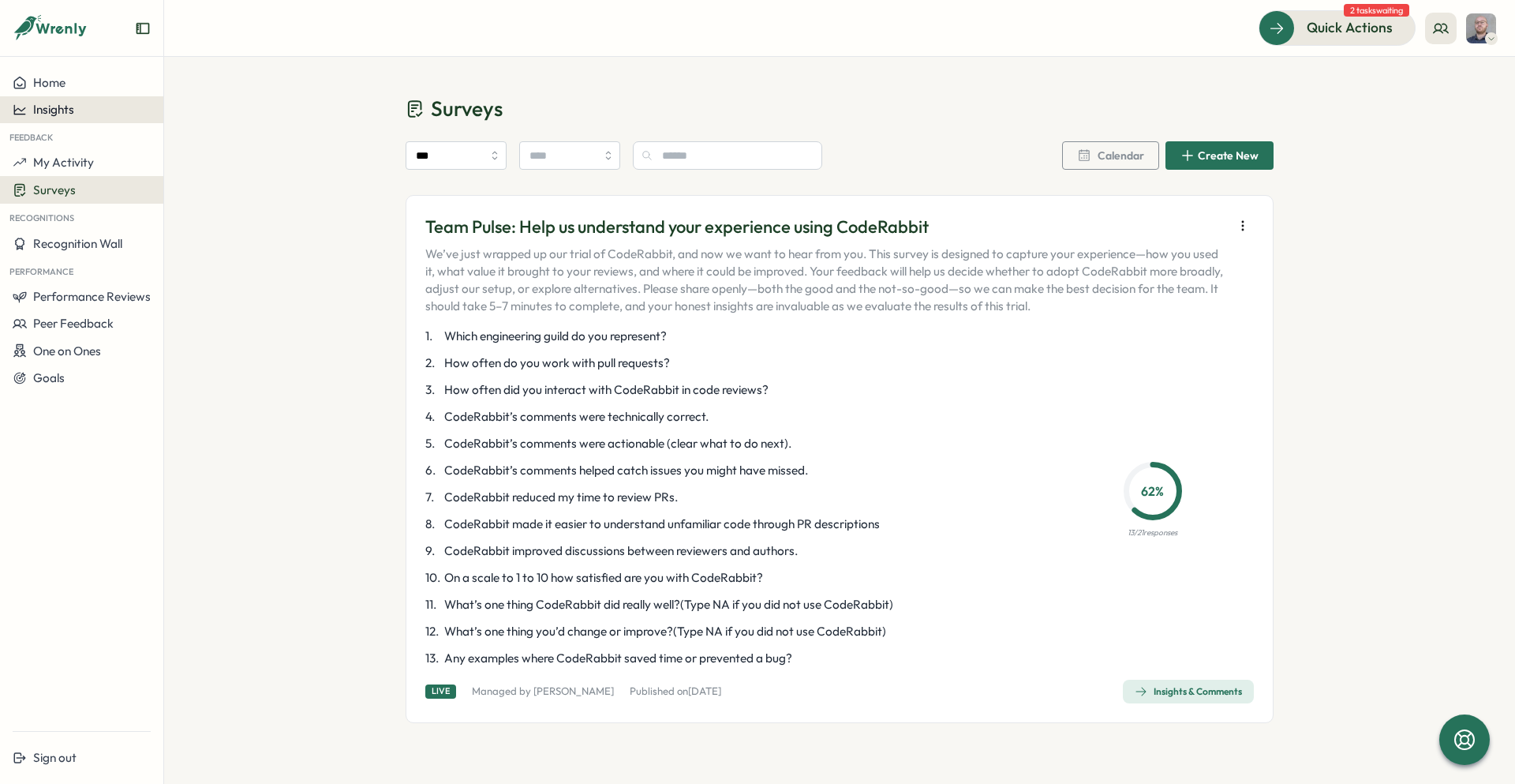
click at [55, 113] on span "Insights" at bounding box center [53, 109] width 41 height 15
click at [181, 114] on div "Recognitions" at bounding box center [223, 110] width 112 height 18
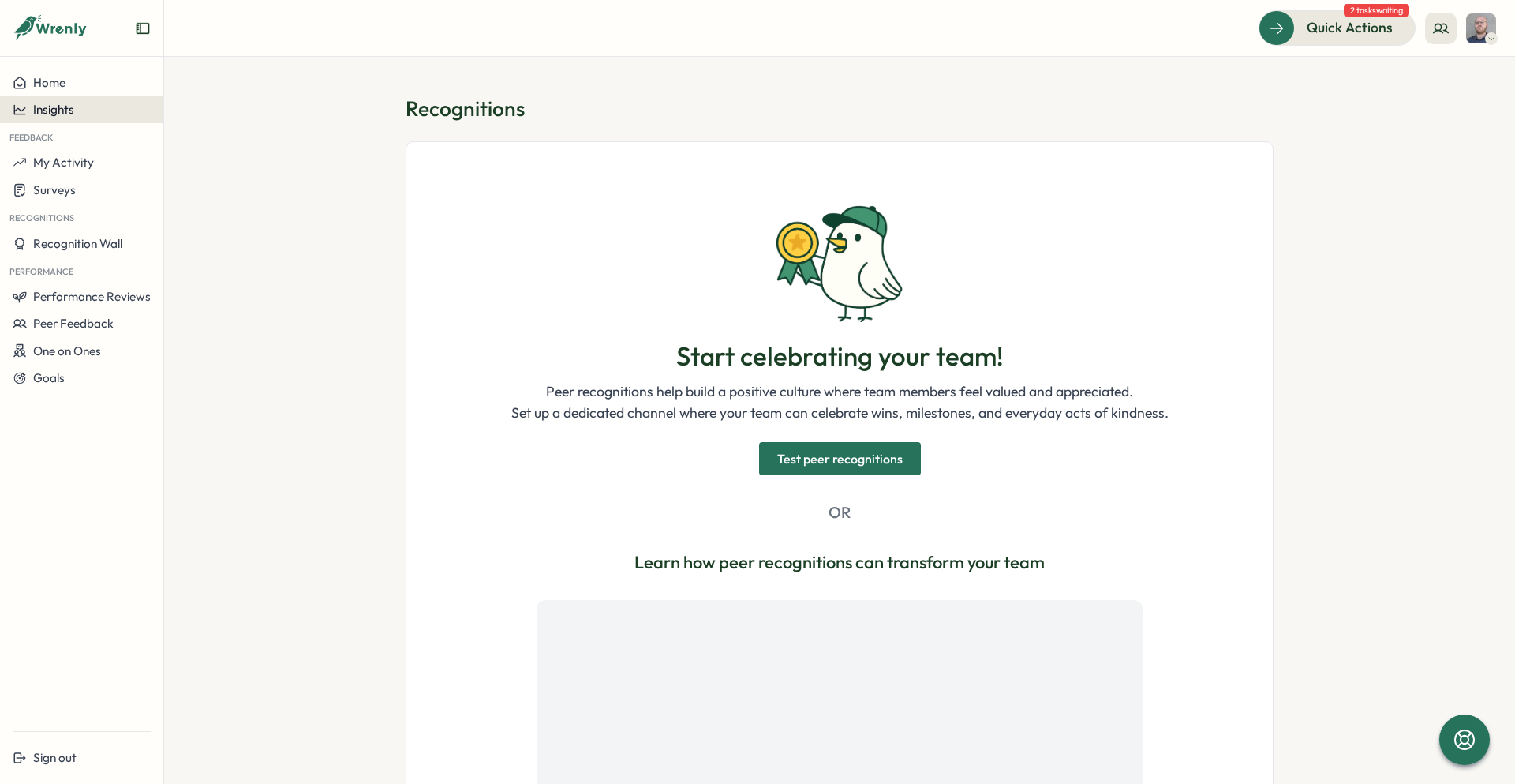
click at [50, 112] on span "Insights" at bounding box center [53, 109] width 41 height 15
click at [215, 150] on div "Performance Review" at bounding box center [223, 140] width 125 height 30
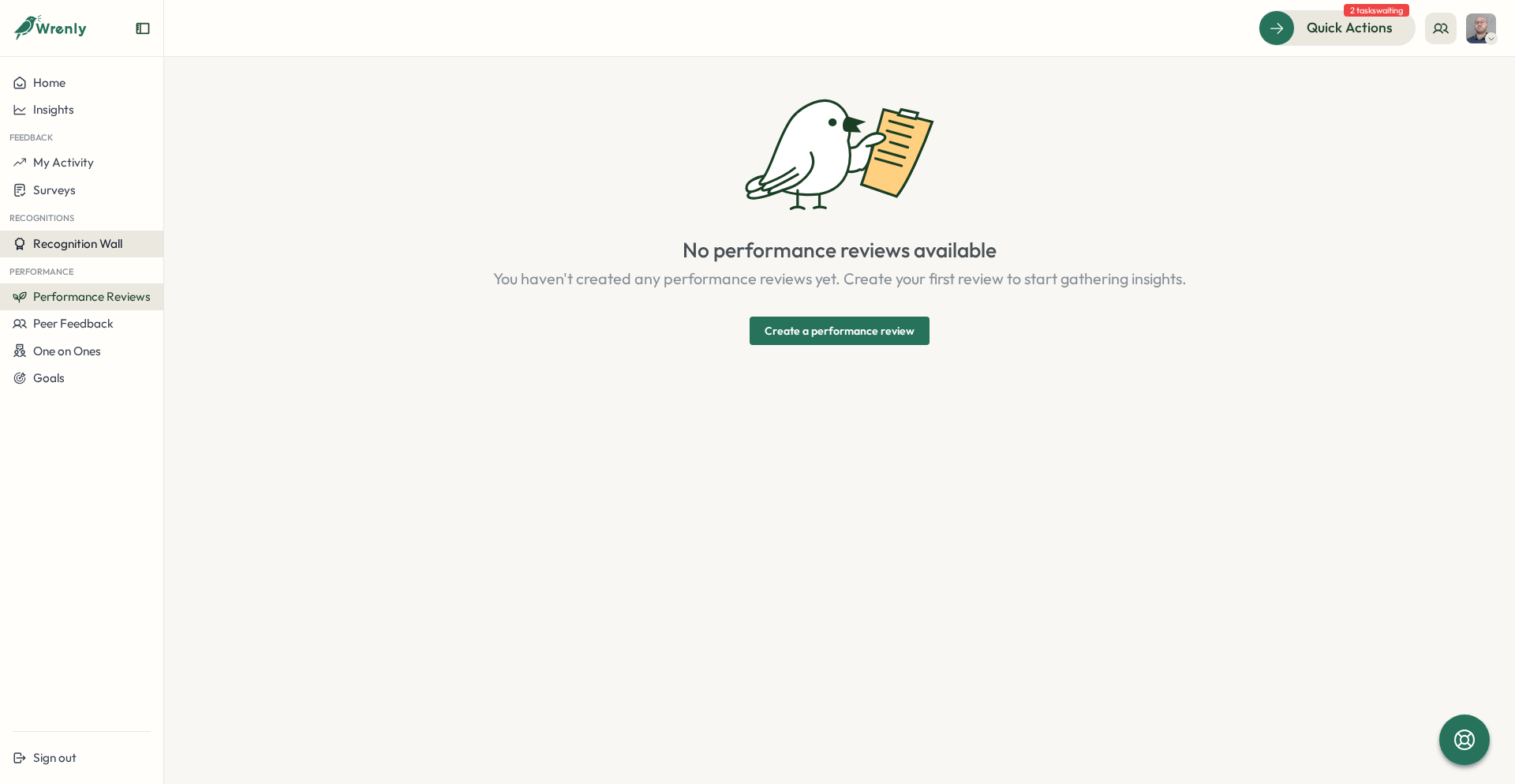
click at [91, 241] on span "Recognition Wall" at bounding box center [77, 243] width 89 height 15
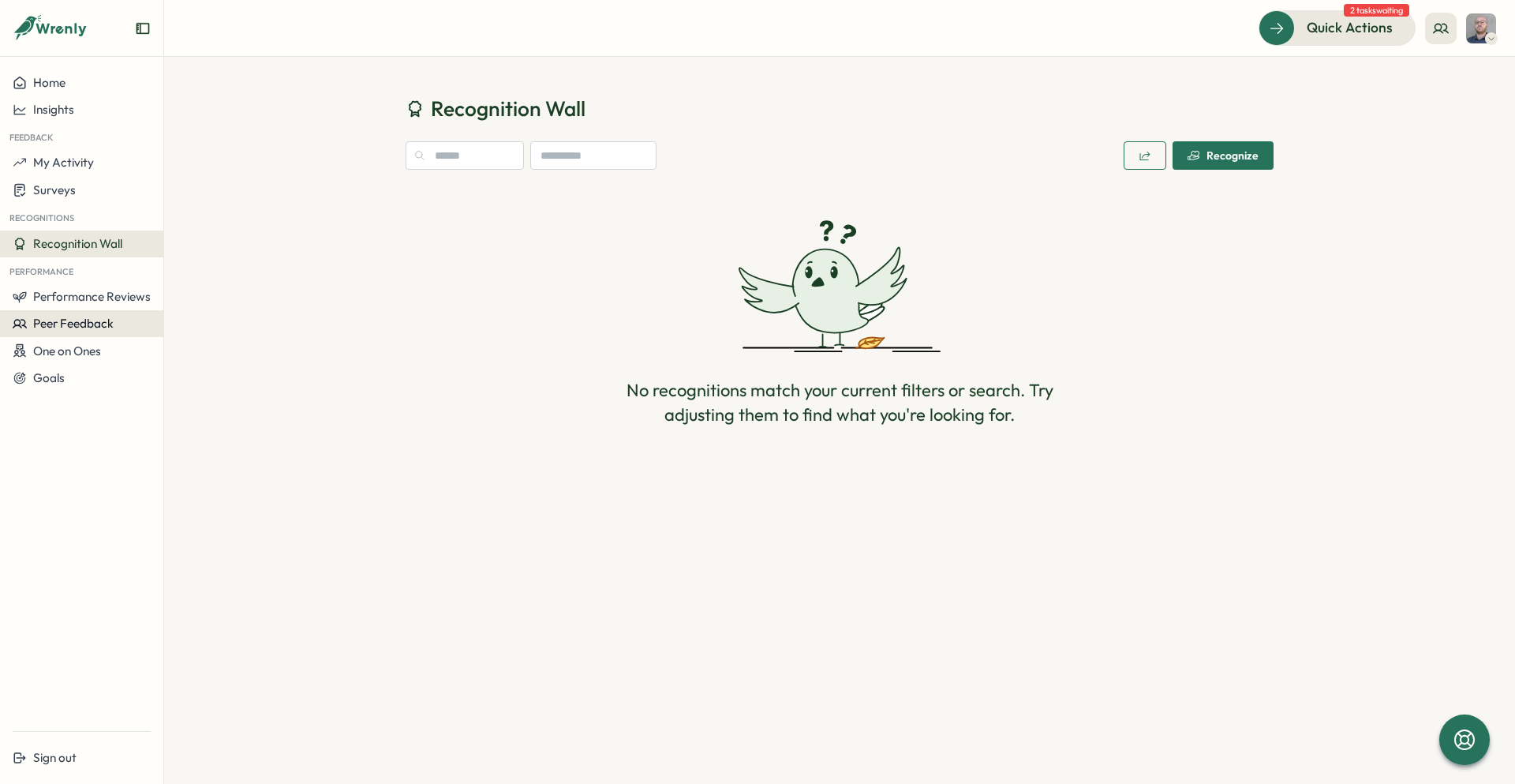
click at [68, 326] on span "Peer Feedback" at bounding box center [73, 323] width 81 height 15
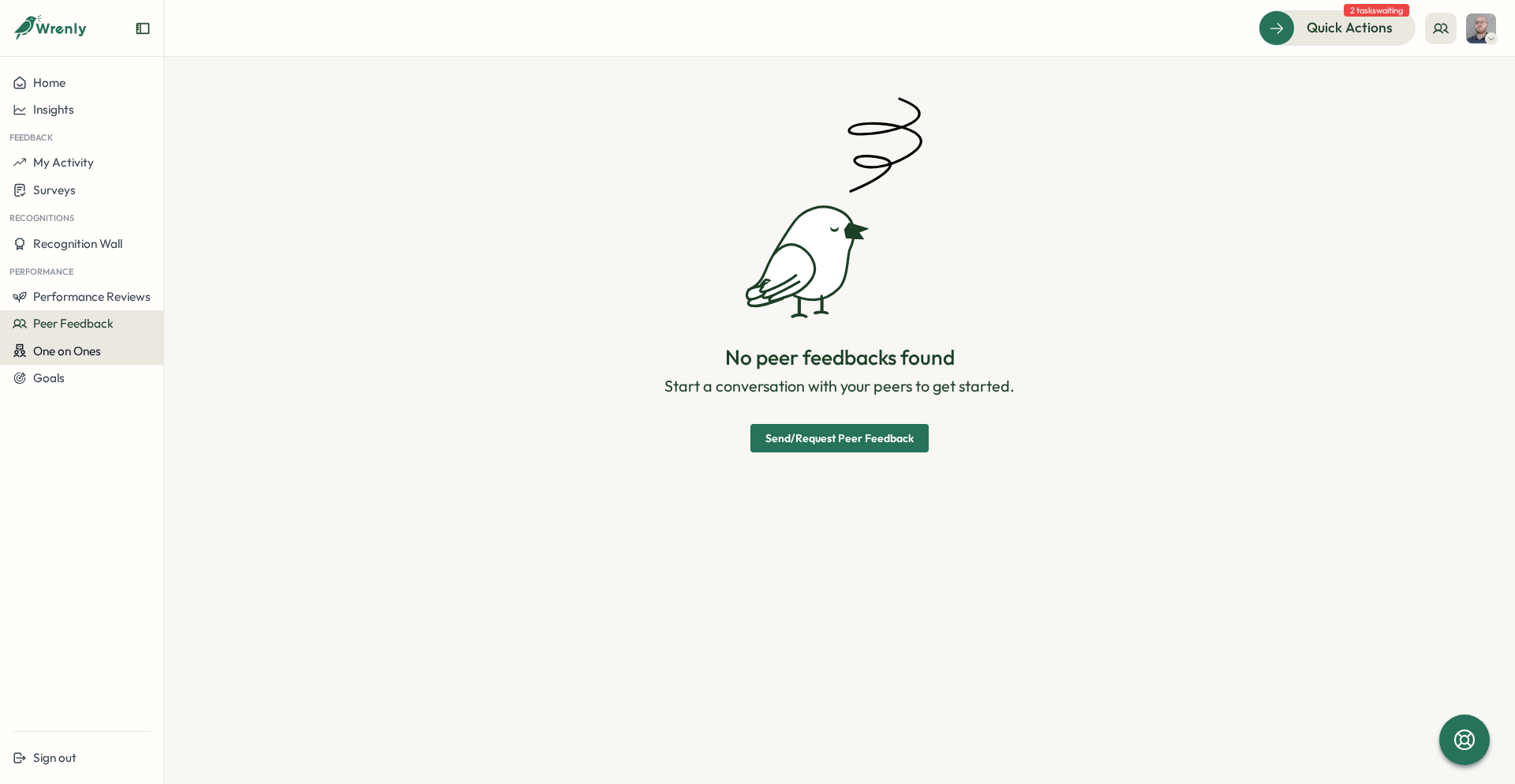
click at [73, 348] on span "One on Ones" at bounding box center [66, 350] width 68 height 15
click at [55, 346] on span "One on Ones" at bounding box center [66, 350] width 68 height 15
click at [50, 368] on button "Goals" at bounding box center [81, 378] width 164 height 27
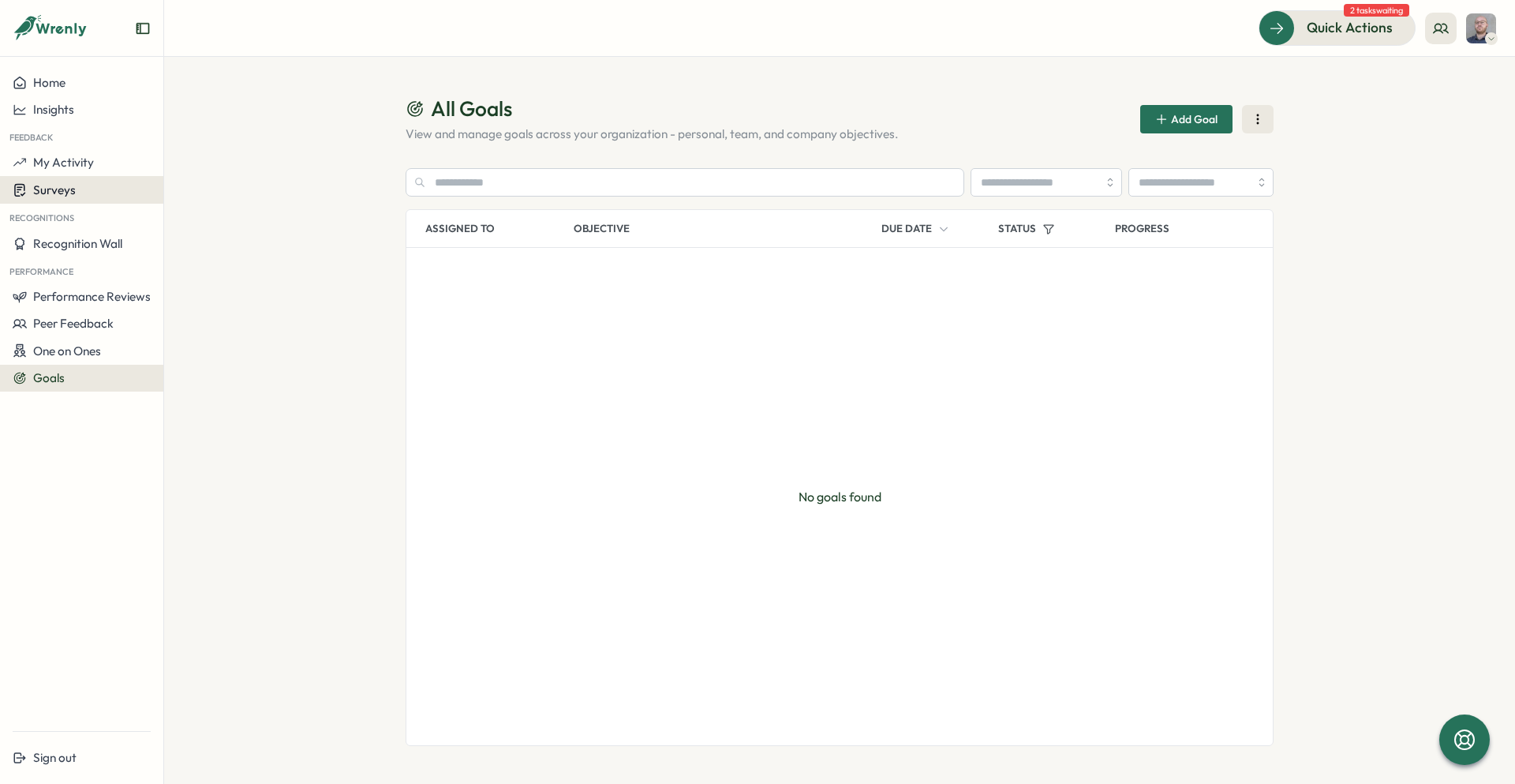
click at [58, 180] on button "Surveys" at bounding box center [81, 189] width 164 height 27
